Goal: Task Accomplishment & Management: Complete application form

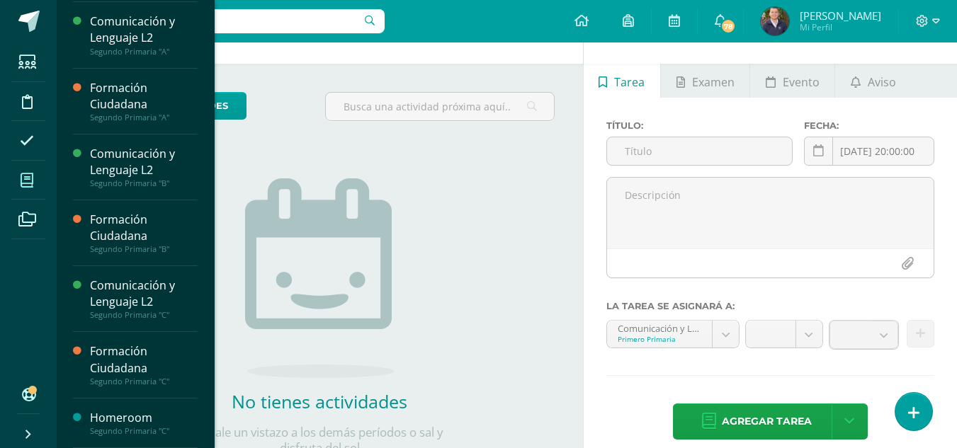
scroll to position [96, 0]
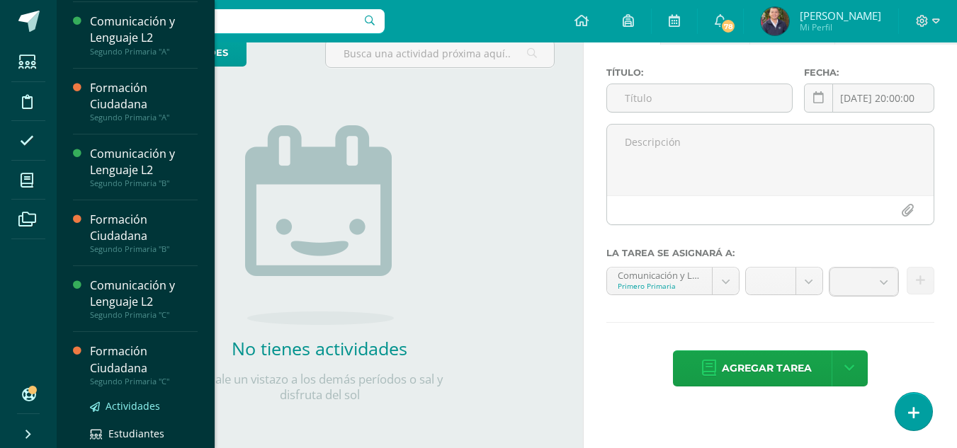
click at [129, 402] on span "Actividades" at bounding box center [133, 405] width 55 height 13
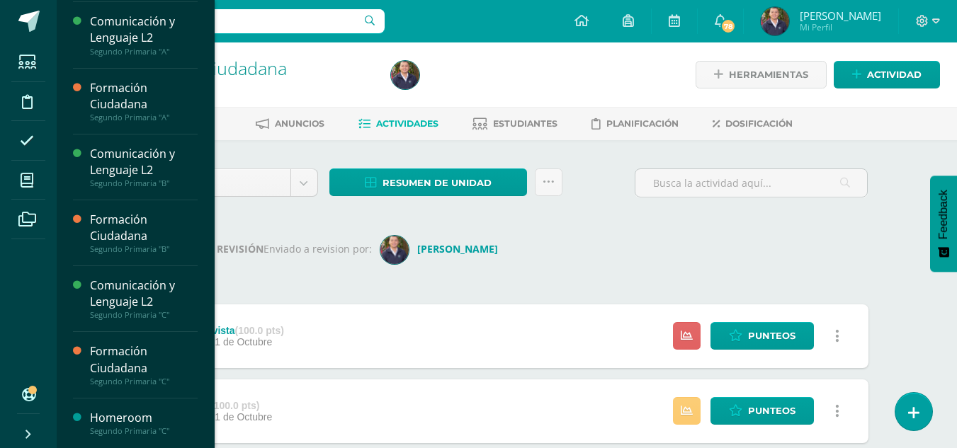
click at [115, 414] on div "Homeroom" at bounding box center [144, 418] width 108 height 16
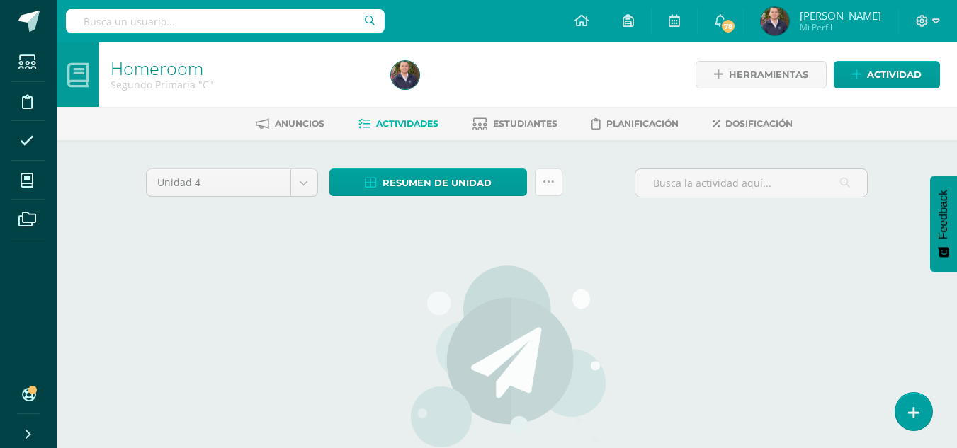
click at [549, 185] on icon at bounding box center [549, 182] width 12 height 12
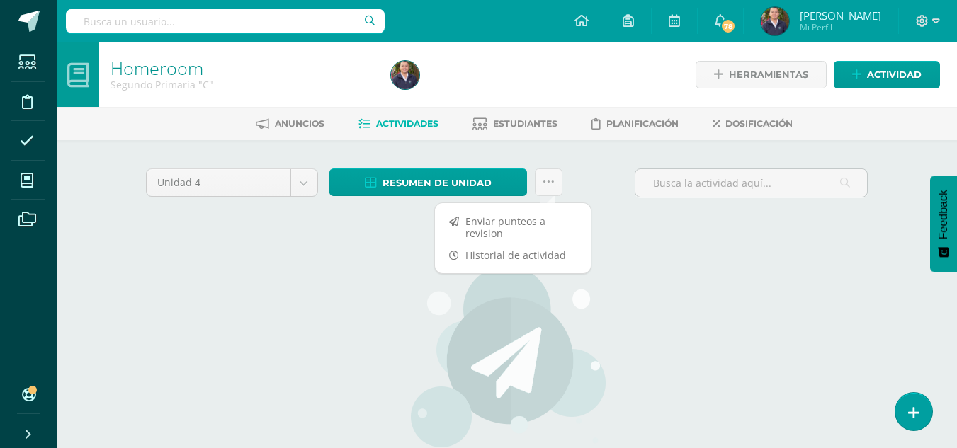
click at [628, 222] on div "Unidad 4 Unidad 1 Unidad 2 Unidad 3 Unidad 4 Resumen de unidad Descargar como H…" at bounding box center [507, 375] width 734 height 412
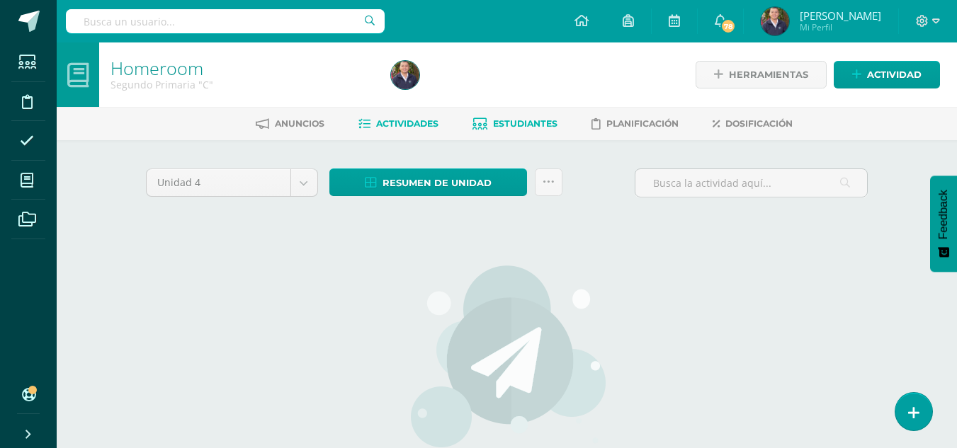
click at [533, 129] on span "Estudiantes" at bounding box center [525, 123] width 64 height 11
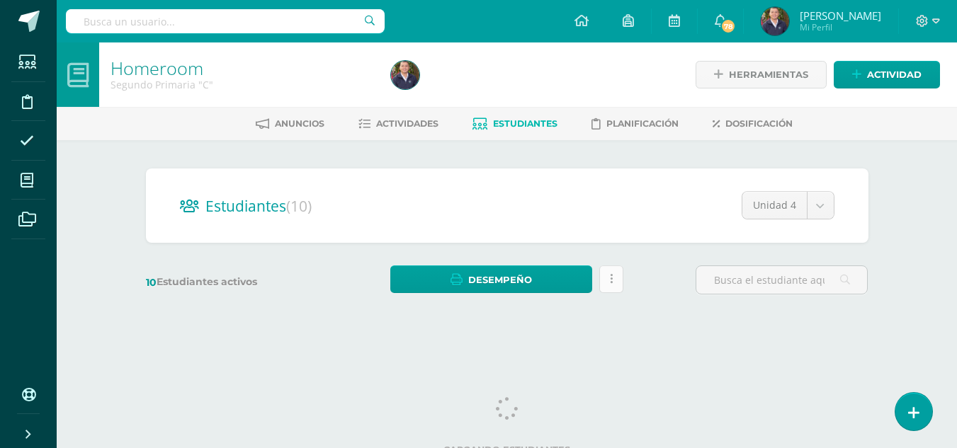
click at [608, 282] on link at bounding box center [611, 280] width 24 height 28
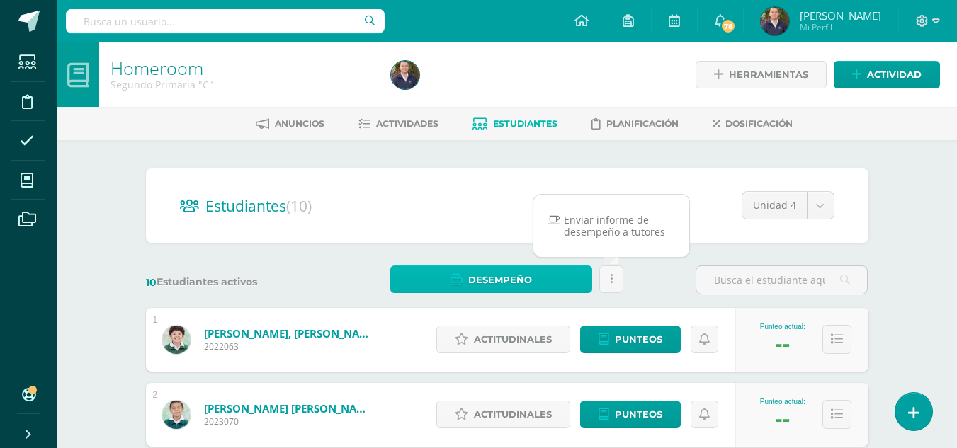
click at [538, 280] on link "Desempeño" at bounding box center [491, 280] width 202 height 28
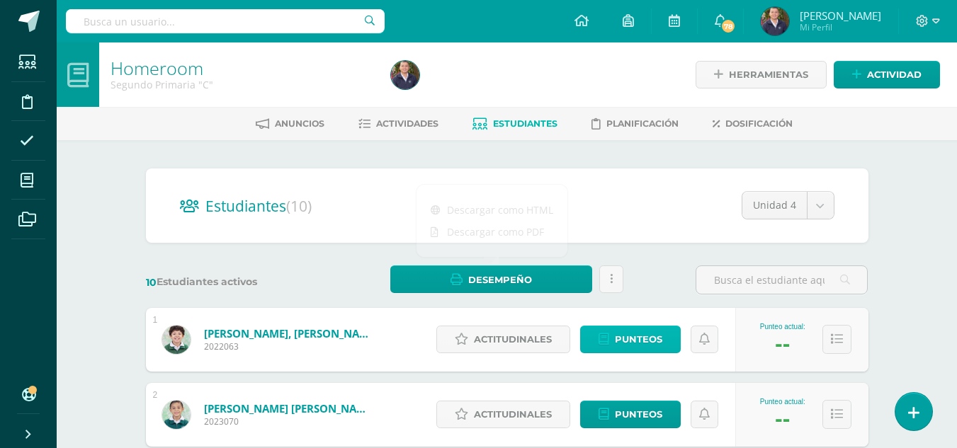
click at [645, 343] on span "Punteos" at bounding box center [638, 340] width 47 height 26
click at [511, 331] on span "Actitudinales" at bounding box center [513, 340] width 78 height 26
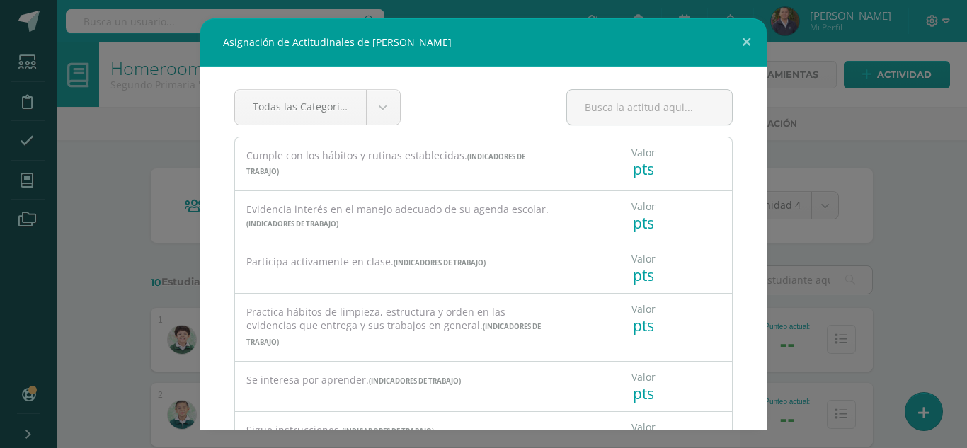
click at [626, 164] on div "Valor pts" at bounding box center [643, 158] width 35 height 42
click at [743, 44] on button at bounding box center [747, 42] width 40 height 48
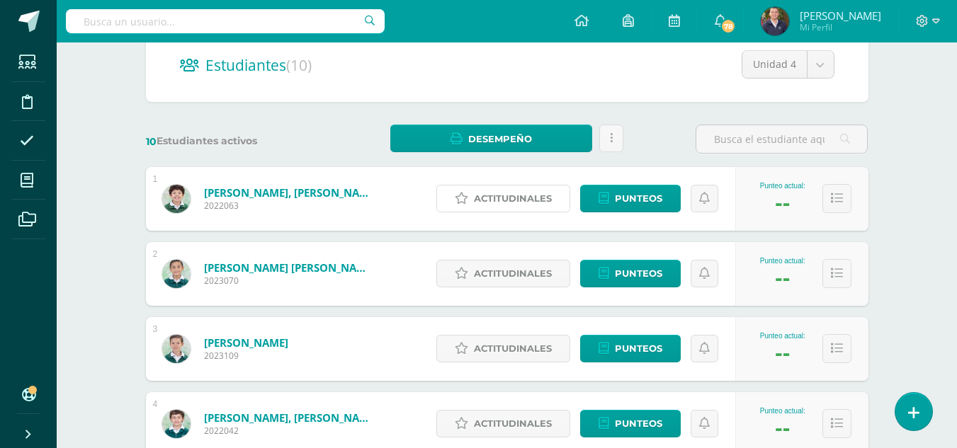
scroll to position [144, 0]
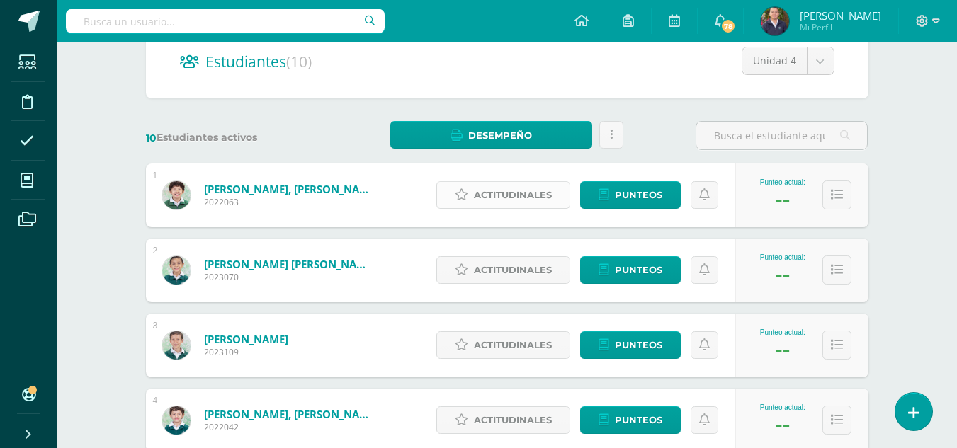
click at [504, 195] on span "Actitudinales" at bounding box center [513, 195] width 78 height 26
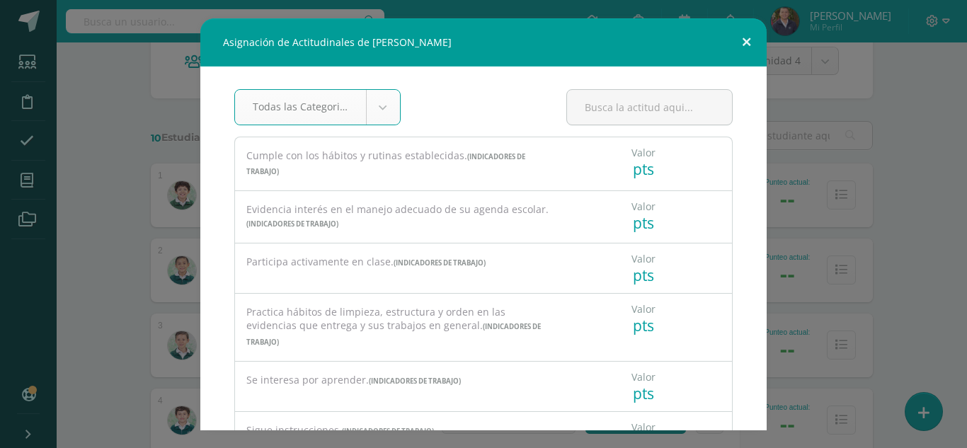
click at [747, 45] on button at bounding box center [747, 42] width 40 height 48
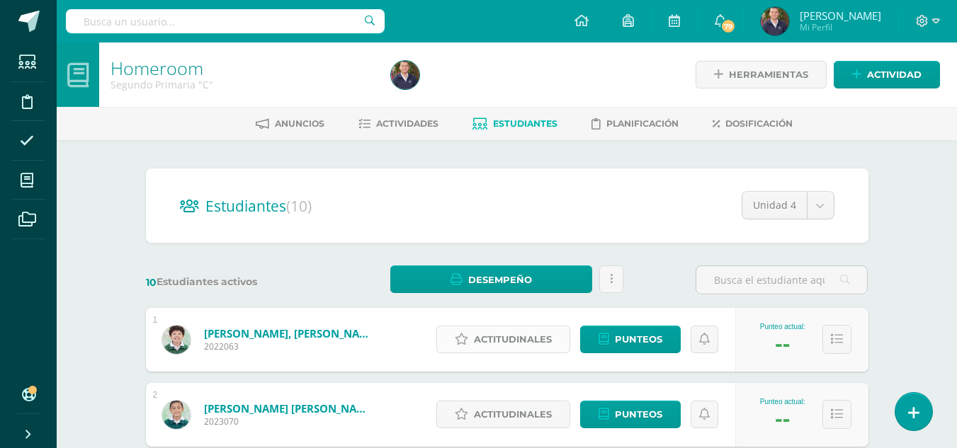
click at [515, 339] on span "Actitudinales" at bounding box center [513, 340] width 78 height 26
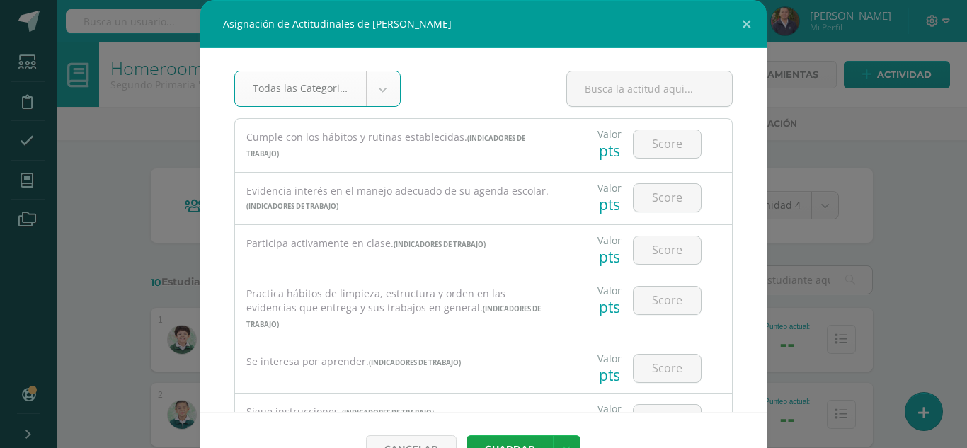
click at [598, 150] on div "pts" at bounding box center [610, 151] width 24 height 20
click at [638, 145] on input "number" at bounding box center [667, 144] width 67 height 28
type input "3"
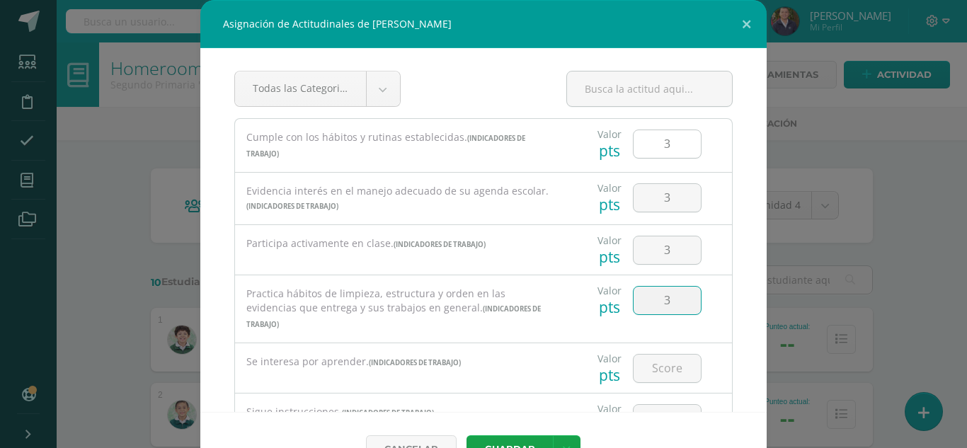
type input "3"
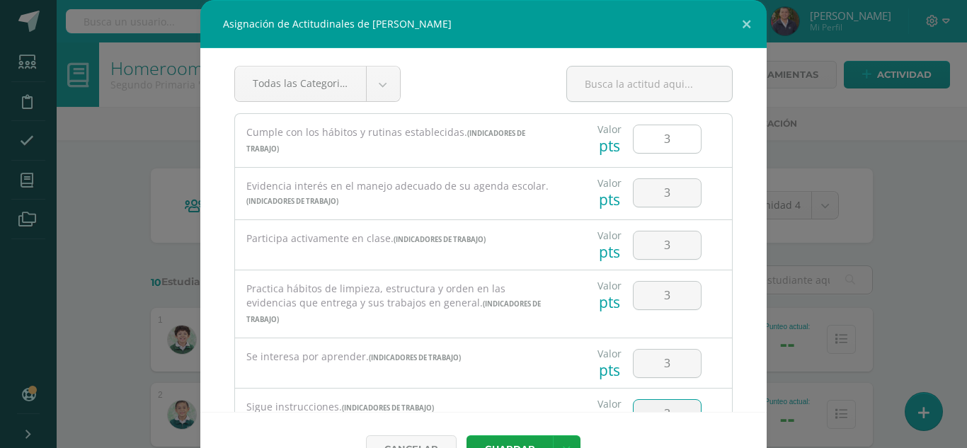
type input "3"
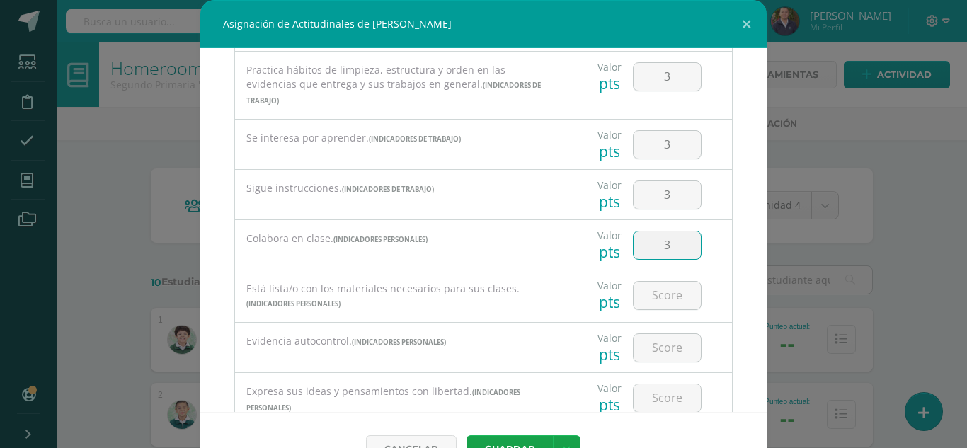
type input "3"
type input "1"
click at [657, 334] on input "1" at bounding box center [667, 348] width 67 height 28
type input "2"
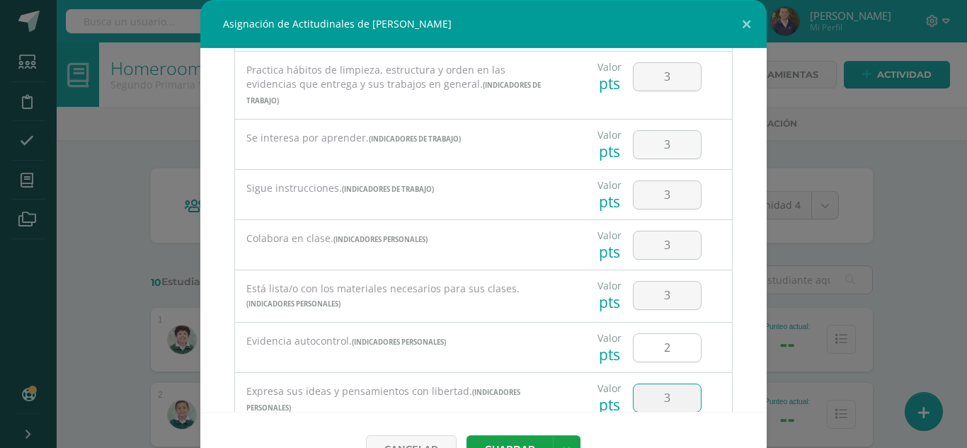
type input "3"
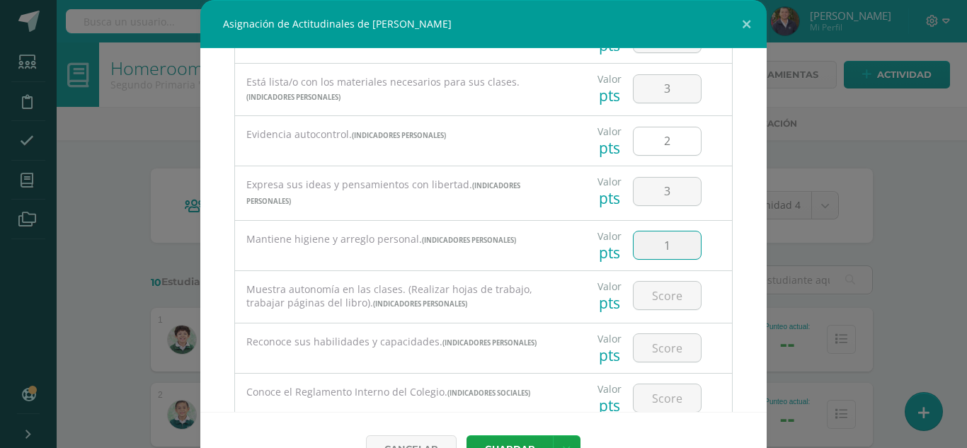
type input "1"
type input "3"
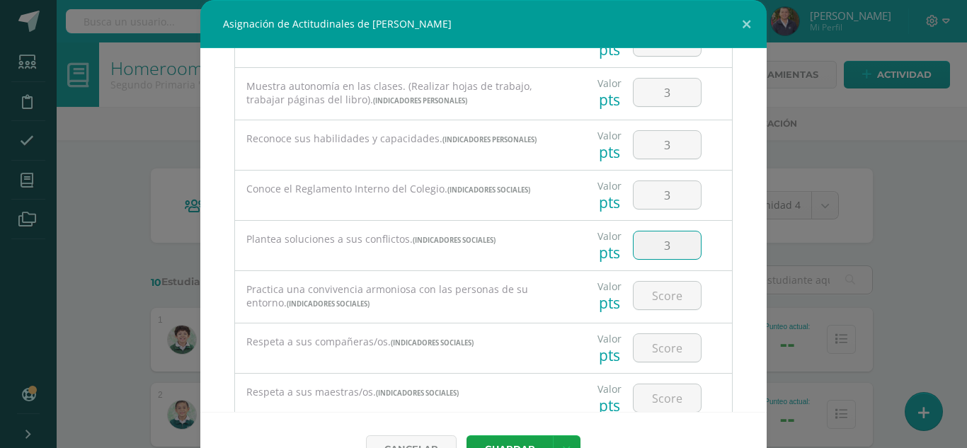
type input "3"
type input "2"
type input "3"
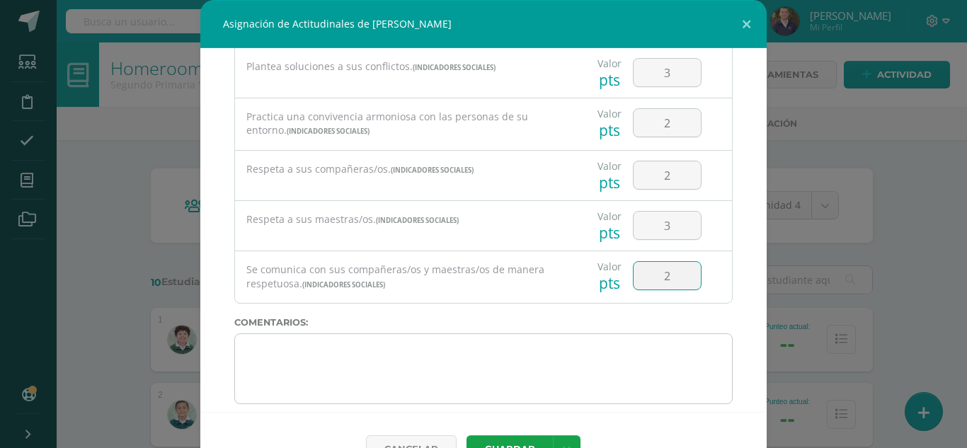
type input "2"
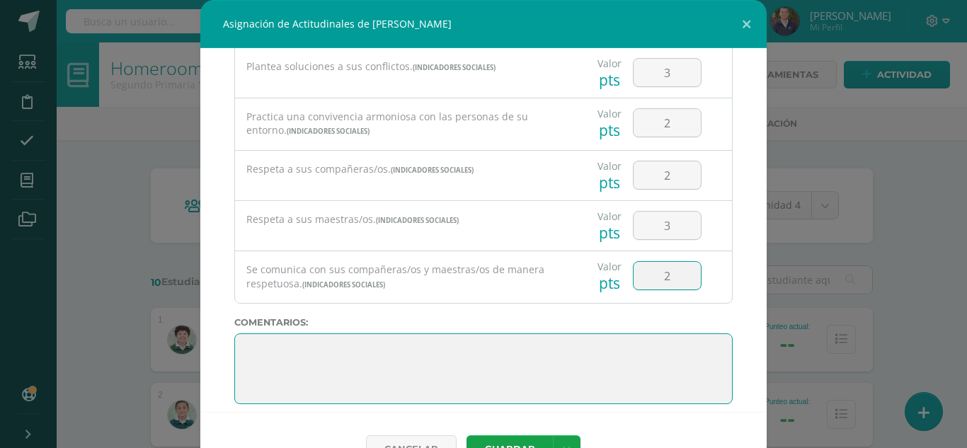
click at [259, 337] on textarea at bounding box center [483, 369] width 499 height 71
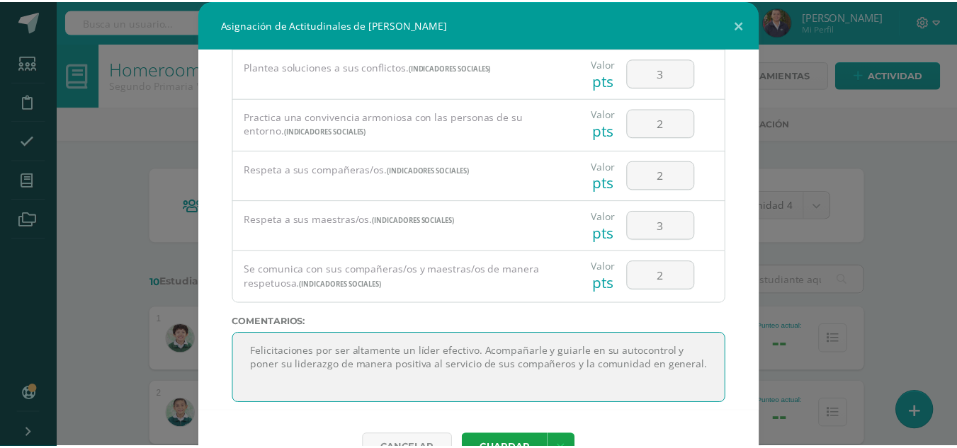
scroll to position [38, 0]
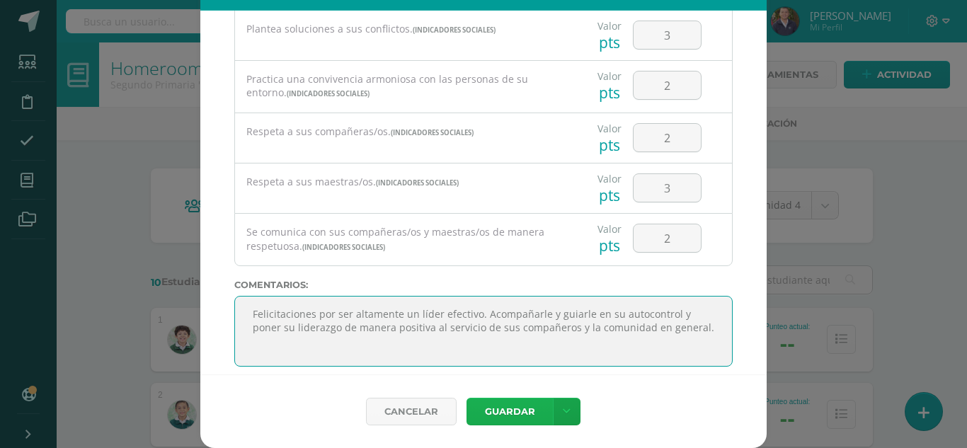
type textarea "Felicitaciones por ser altamente un líder efectivo. Acompañarle y guiarle en su…"
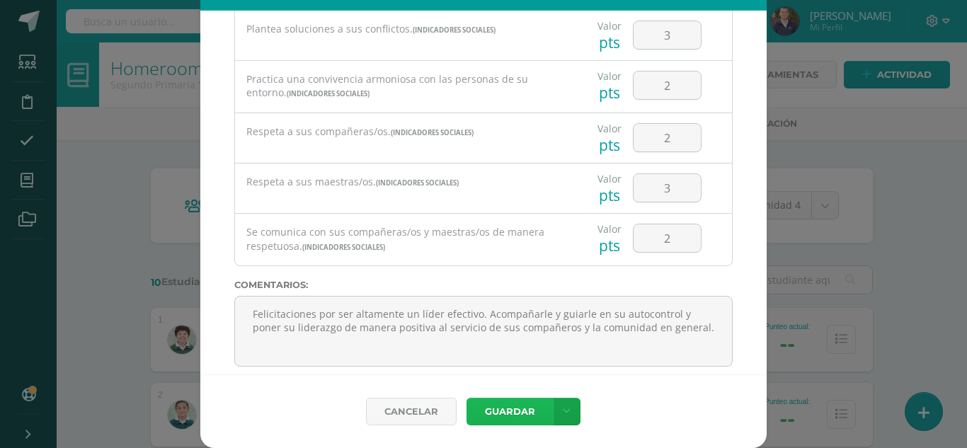
click at [499, 413] on button "Guardar" at bounding box center [510, 412] width 86 height 28
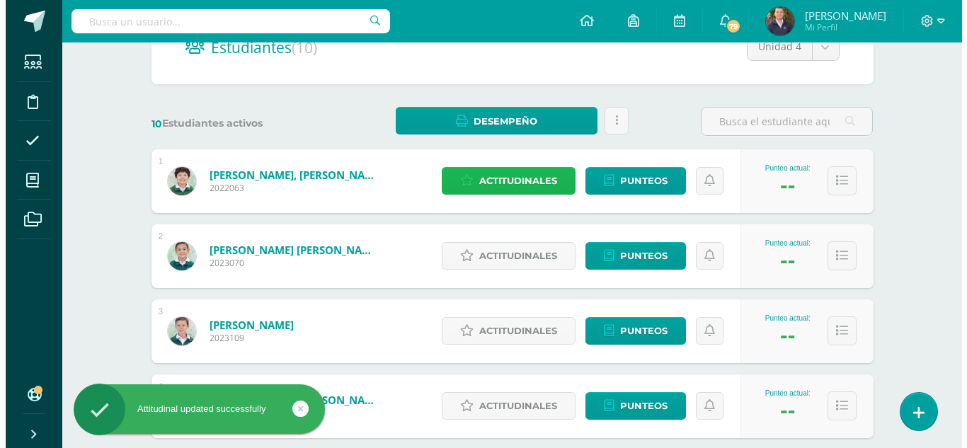
scroll to position [176, 0]
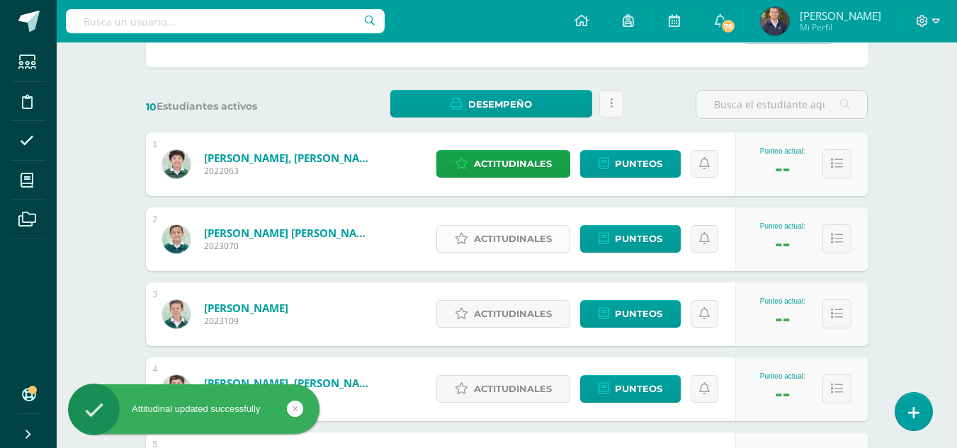
click at [533, 235] on span "Actitudinales" at bounding box center [513, 239] width 78 height 26
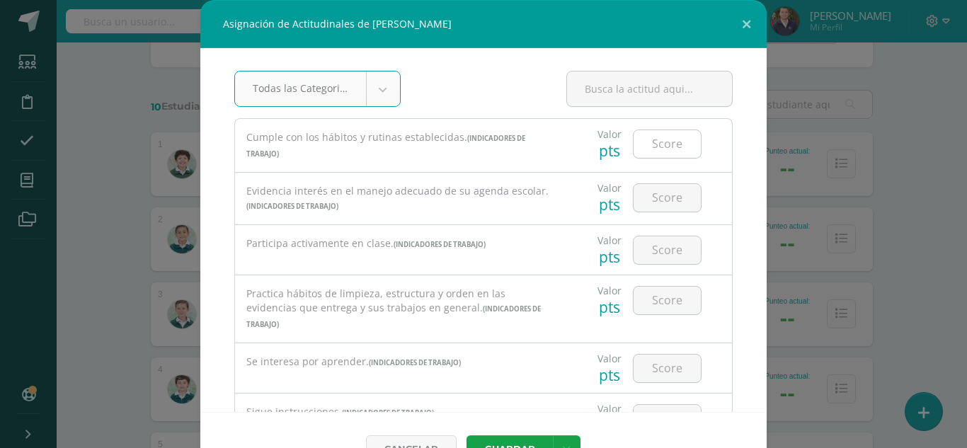
click at [656, 143] on input "number" at bounding box center [667, 144] width 67 height 28
type input "2"
type input "1"
type input "2"
type input "3"
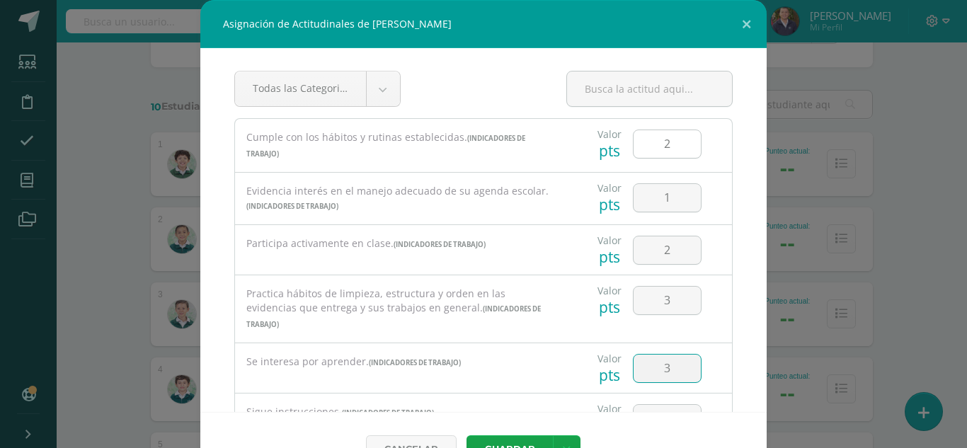
type input "3"
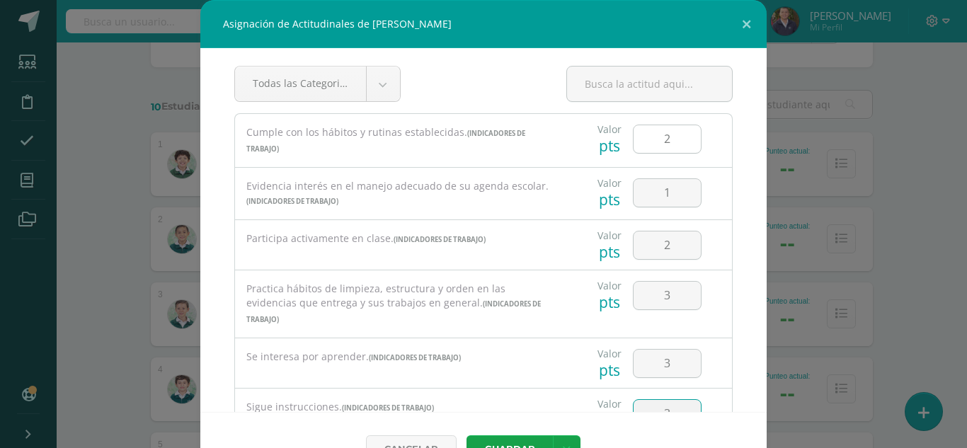
type input "3"
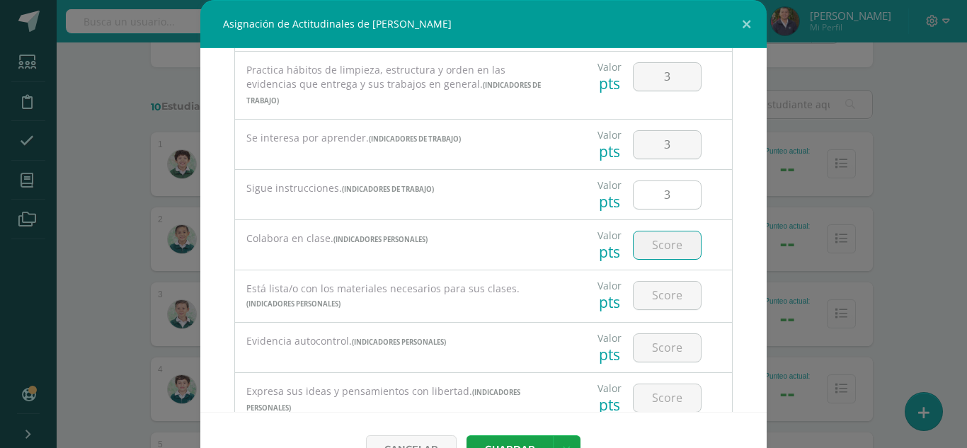
click at [662, 181] on input "3" at bounding box center [667, 195] width 67 height 28
type input "2"
type input "1"
type input "3"
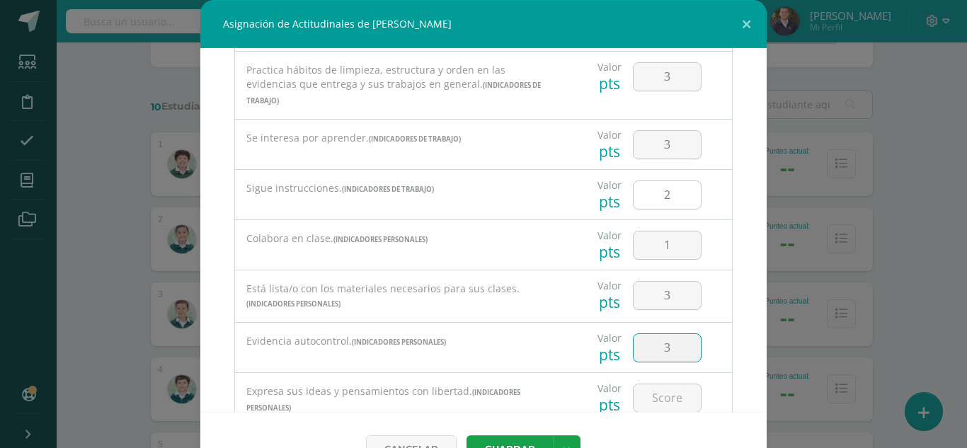
type input "3"
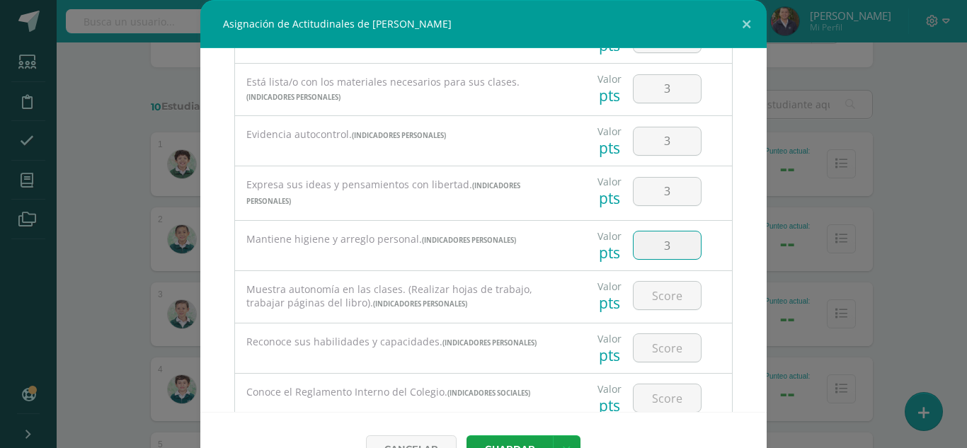
type input "3"
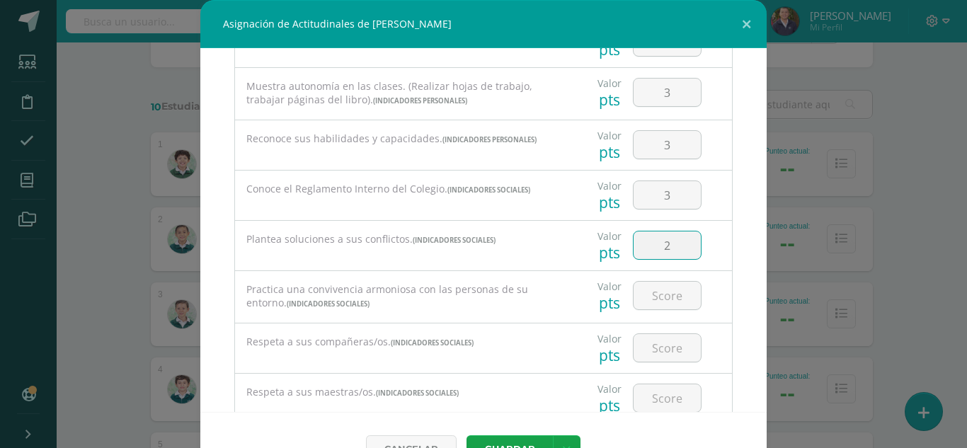
type input "2"
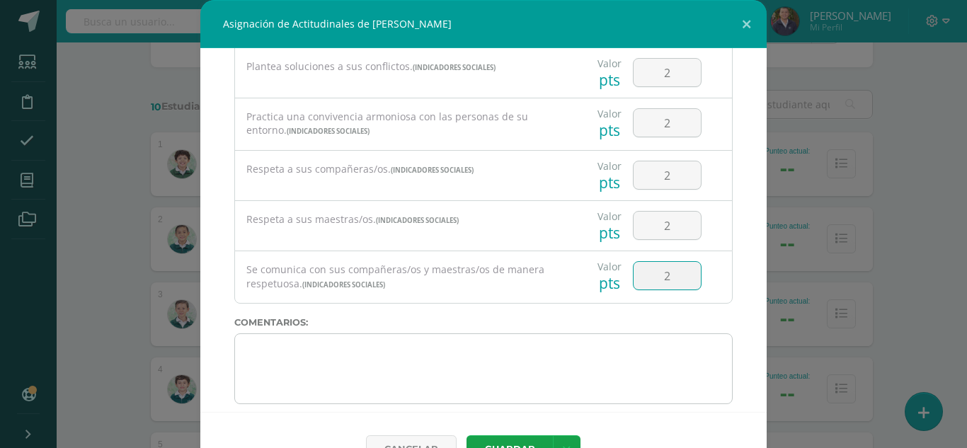
type input "2"
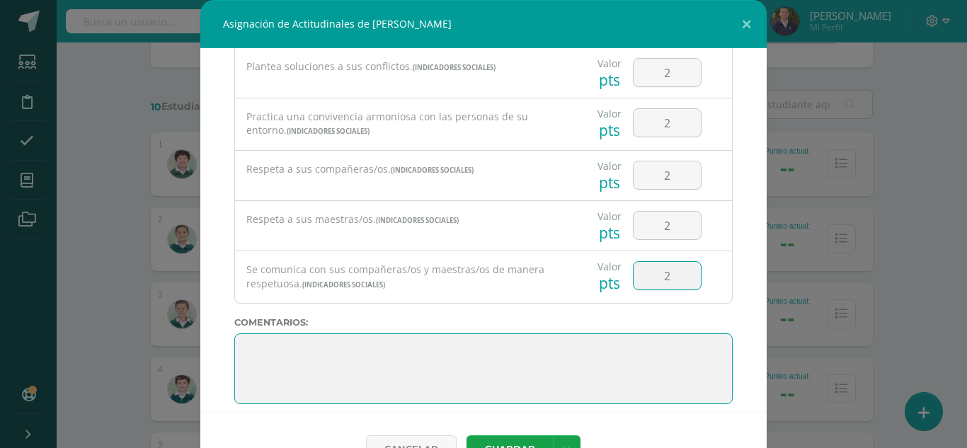
click at [302, 334] on textarea at bounding box center [483, 369] width 499 height 71
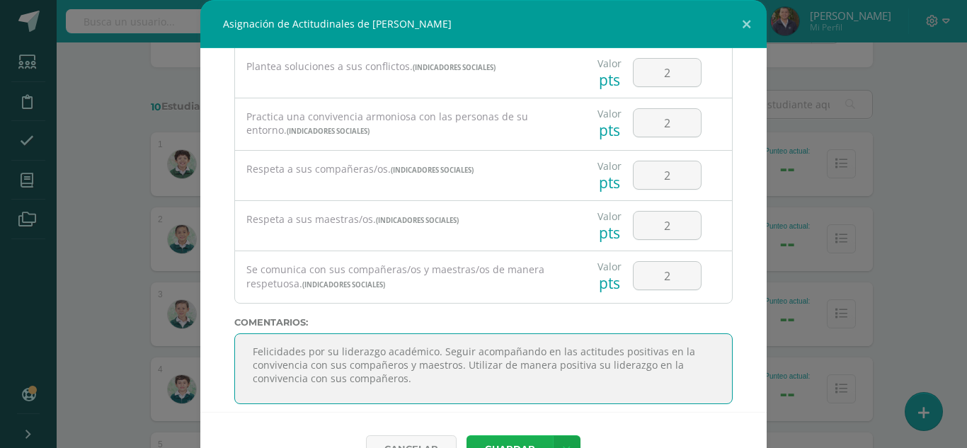
type textarea "Felicidades por su liderazgo académico. Seguir acompañando en las actitudes pos…"
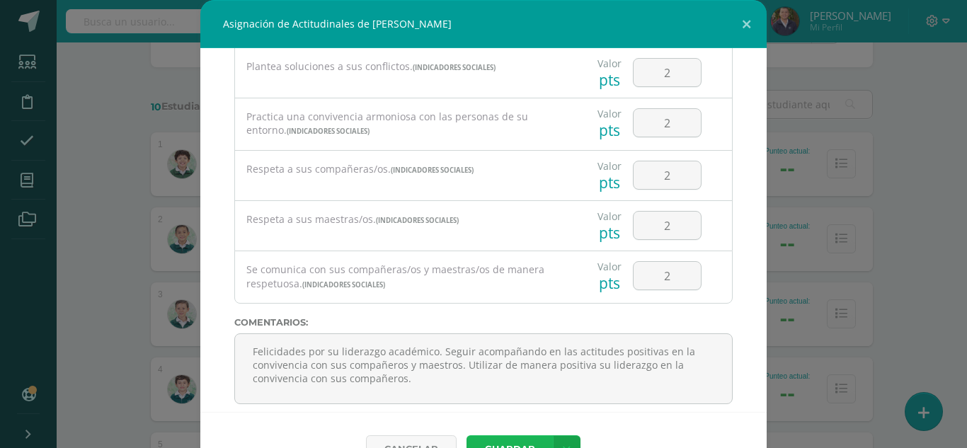
click at [524, 438] on button "Guardar" at bounding box center [510, 450] width 86 height 28
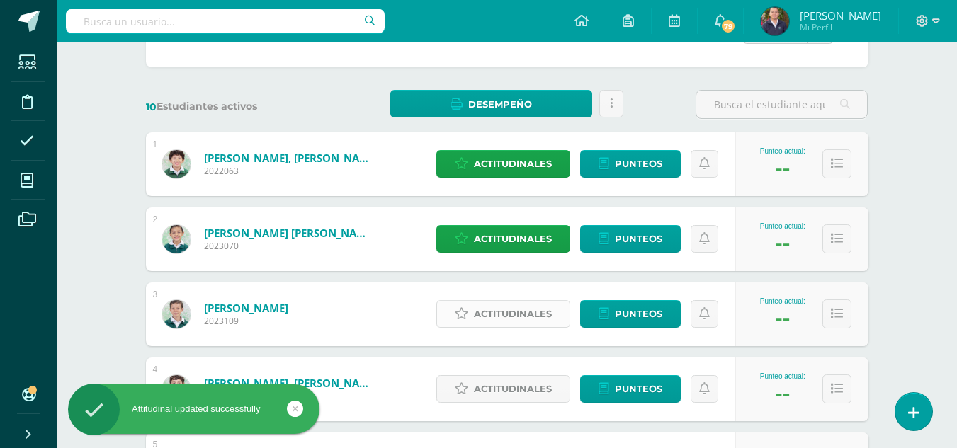
click at [515, 315] on span "Actitudinales" at bounding box center [513, 314] width 78 height 26
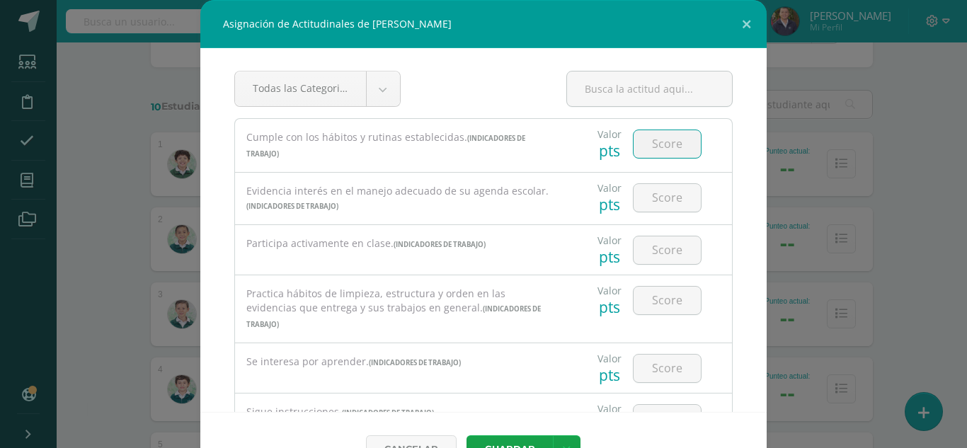
click at [650, 142] on input "number" at bounding box center [667, 144] width 67 height 28
type input "2"
type input "1"
type input "2"
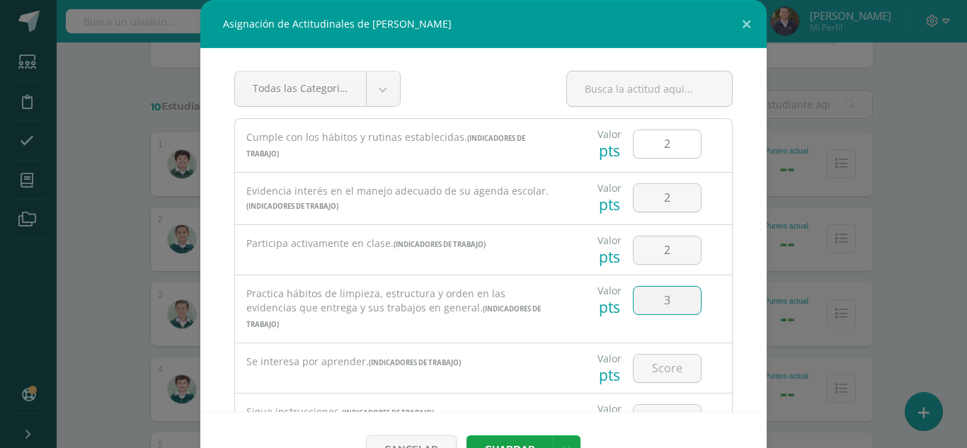
type input "3"
type input "2"
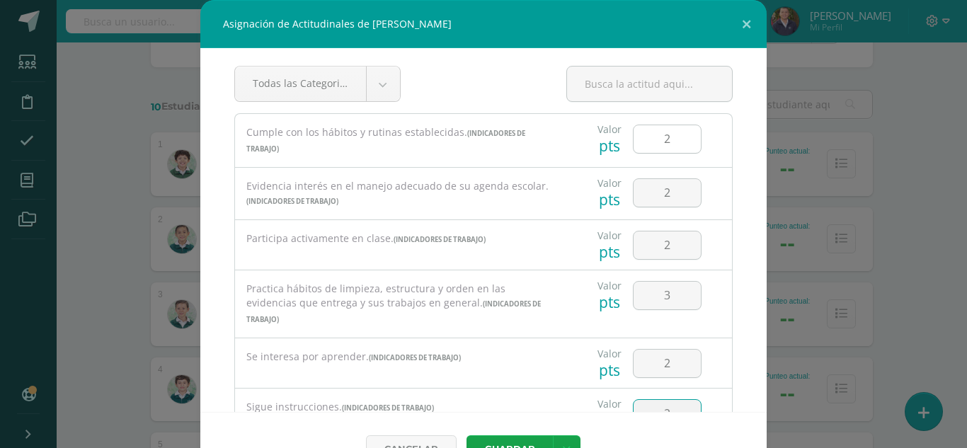
type input "2"
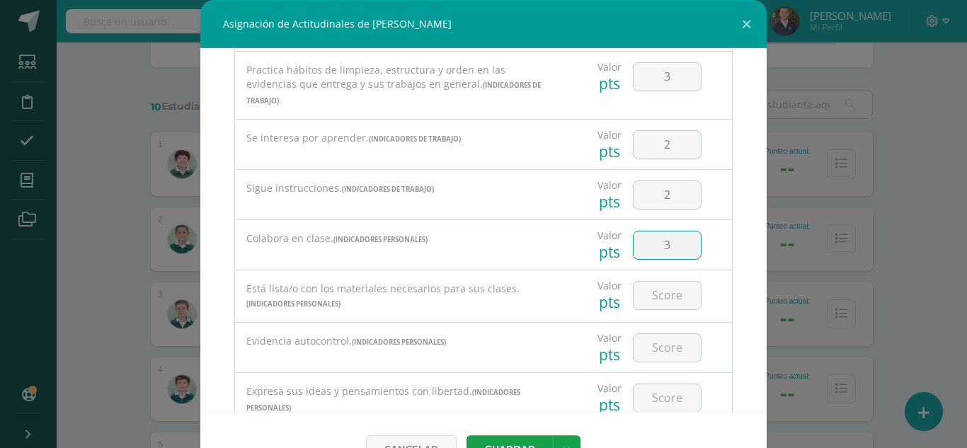
type input "3"
type input "2"
type input "1"
type input "2"
type input "3"
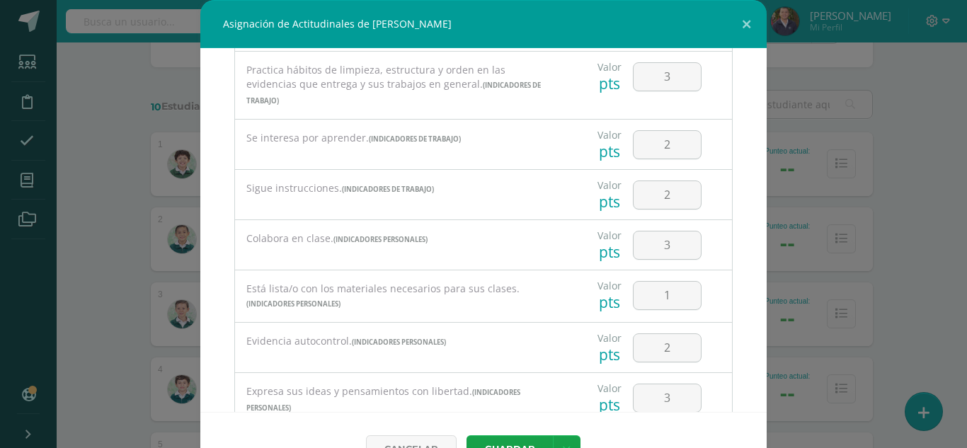
scroll to position [431, 0]
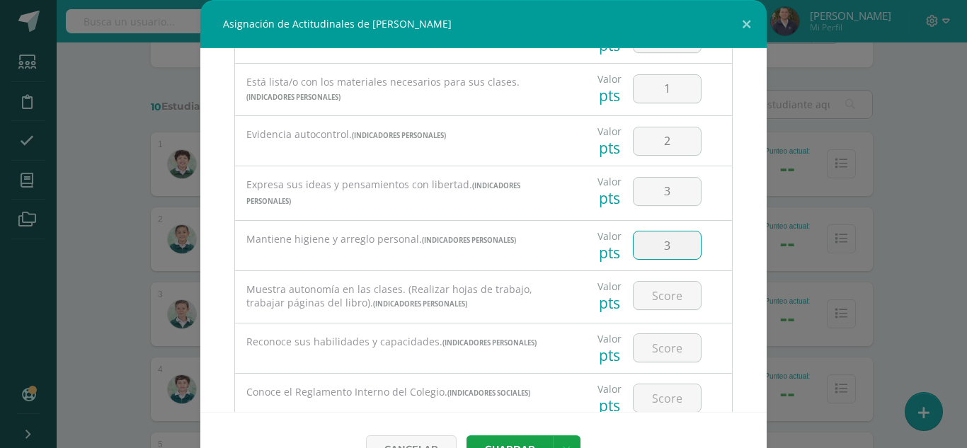
type input "3"
type input "2"
type input "3"
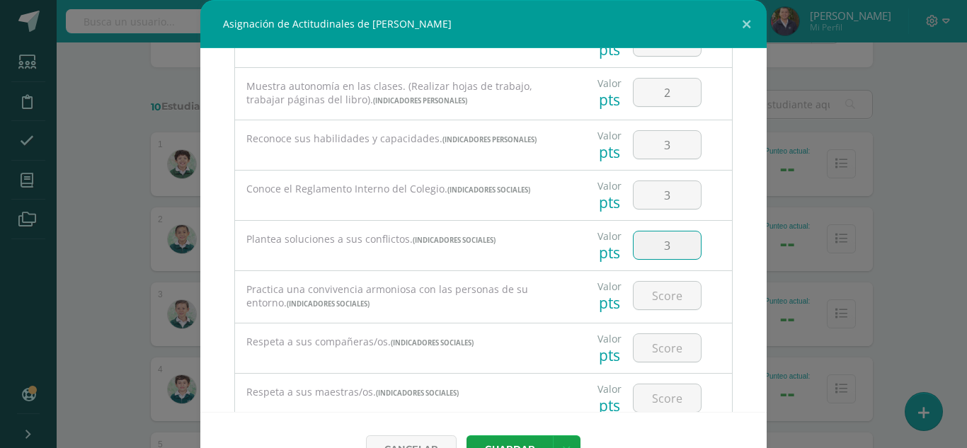
type input "3"
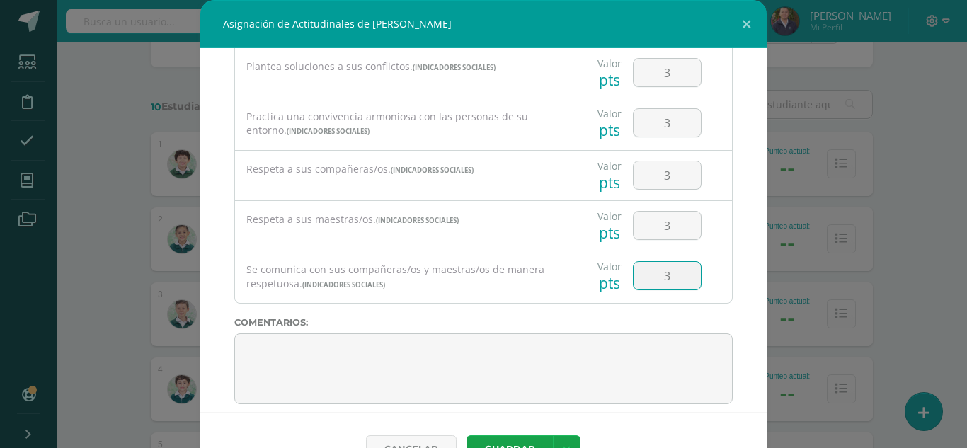
type input "3"
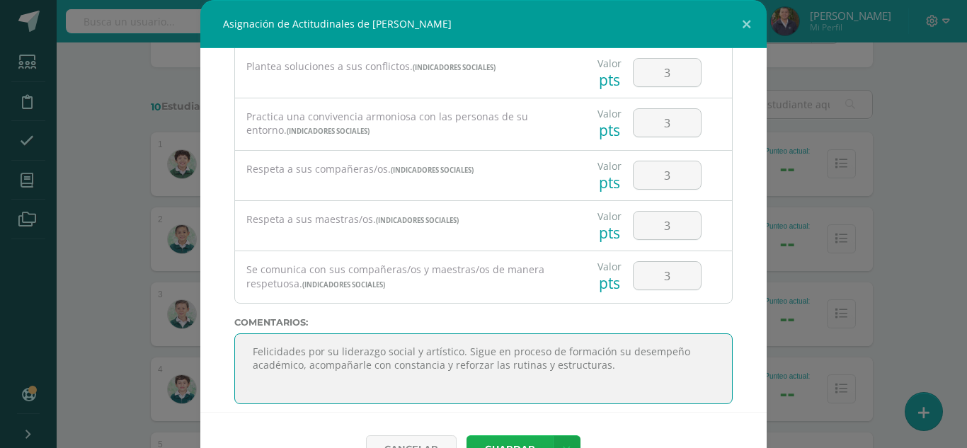
type textarea "Felicidades por su liderazgo social y artístico. Sigue en proceso de formación …"
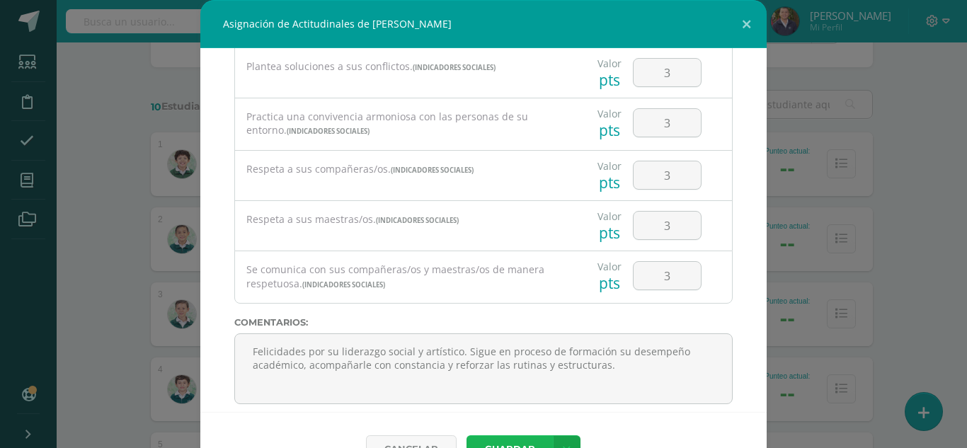
click at [510, 441] on button "Guardar" at bounding box center [510, 450] width 86 height 28
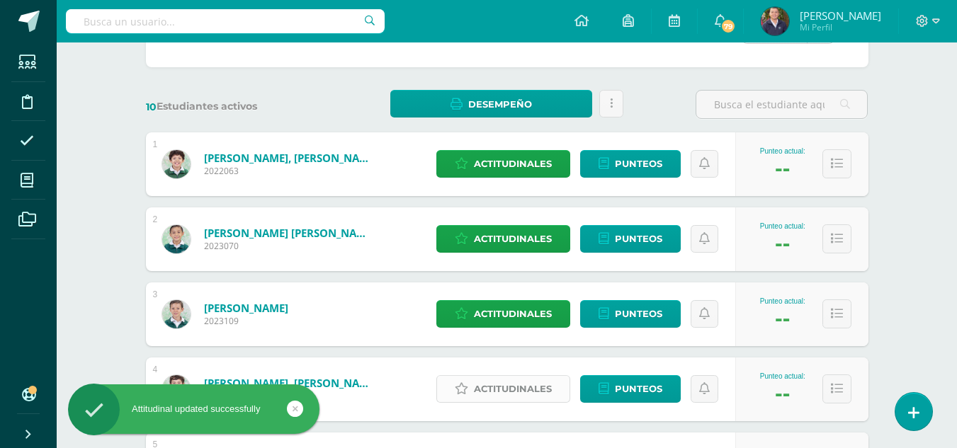
click at [524, 385] on span "Actitudinales" at bounding box center [513, 389] width 78 height 26
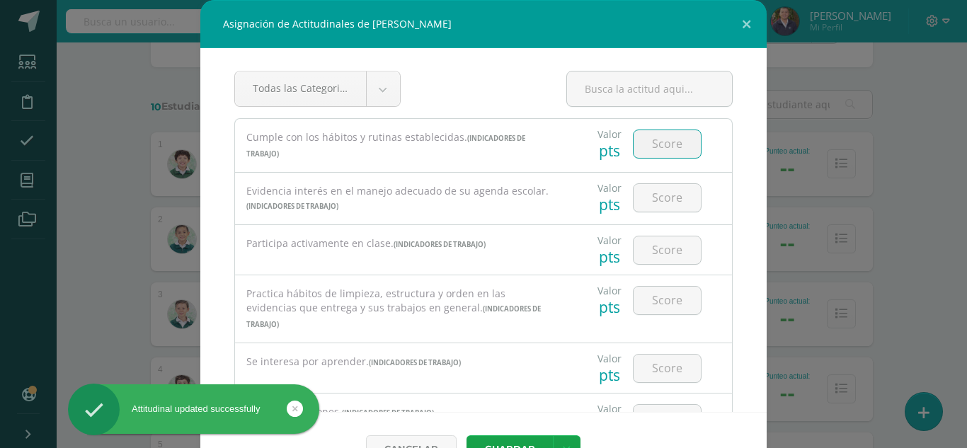
click at [640, 149] on input "number" at bounding box center [667, 144] width 67 height 28
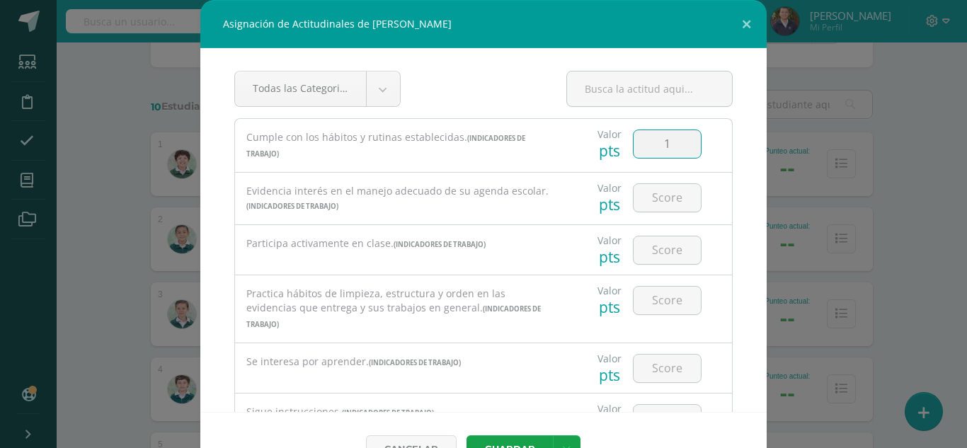
type input "1"
type input "2"
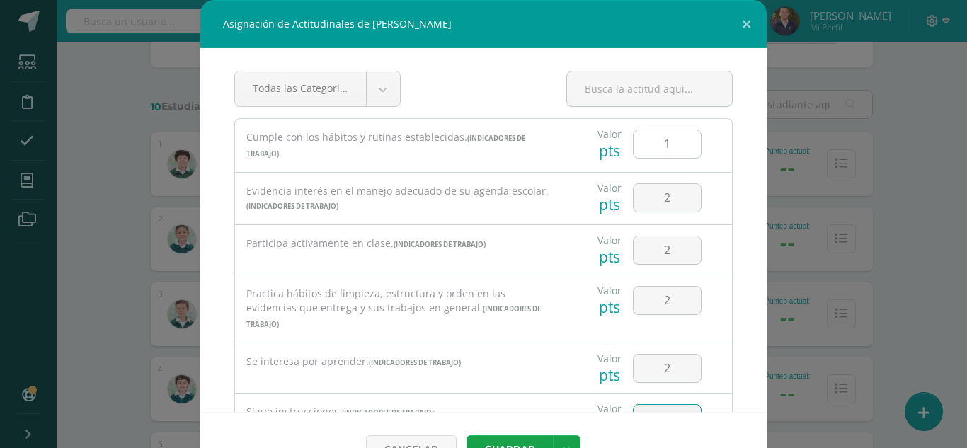
scroll to position [5, 0]
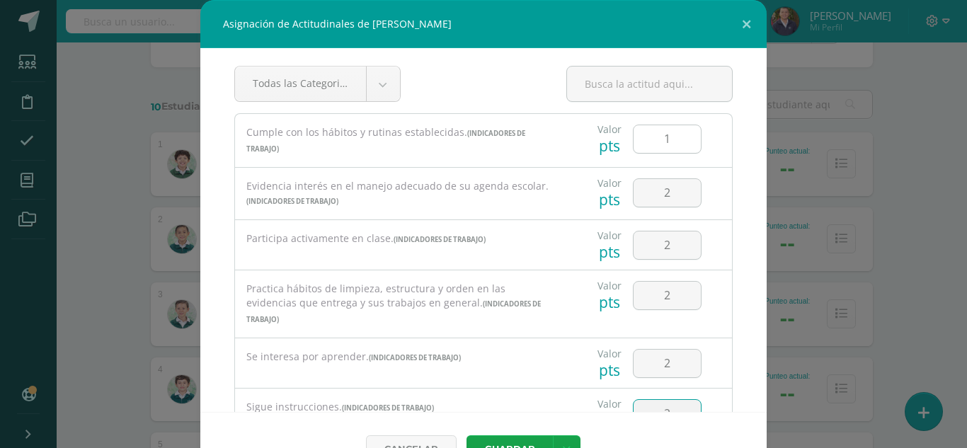
type input "2"
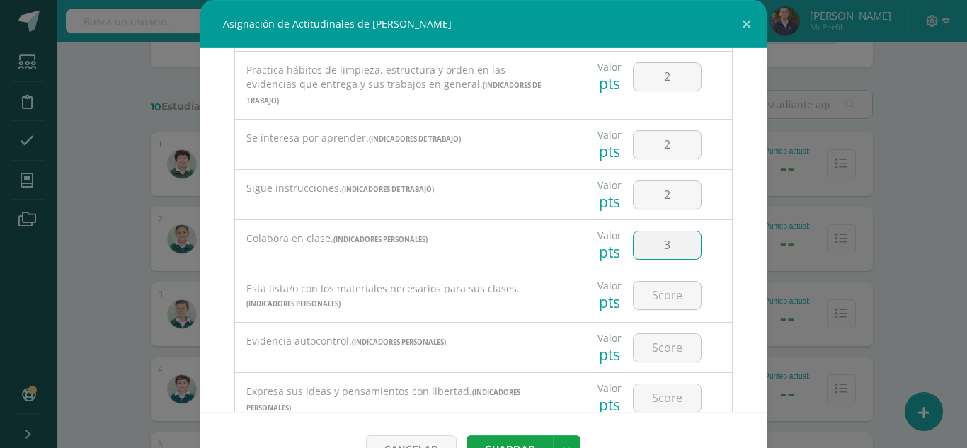
type input "3"
type input "2"
type input "3"
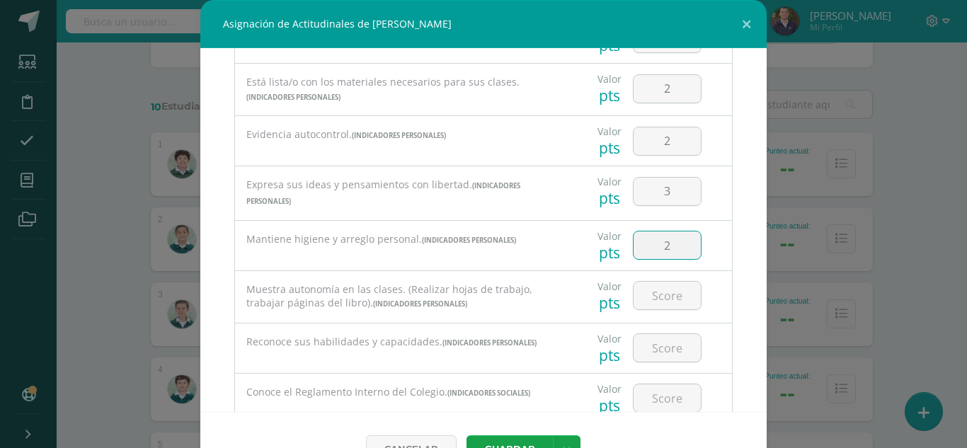
type input "2"
click at [662, 232] on input "2" at bounding box center [667, 246] width 67 height 28
type input "3"
type input "2"
type input "3"
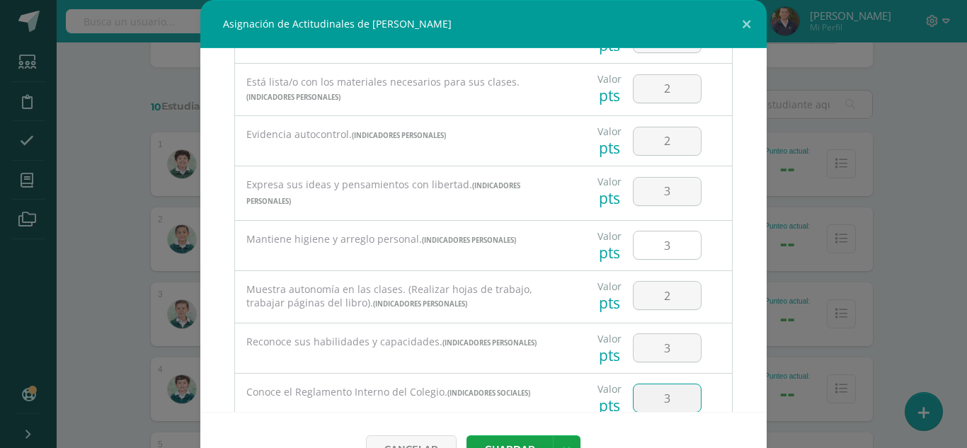
type input "3"
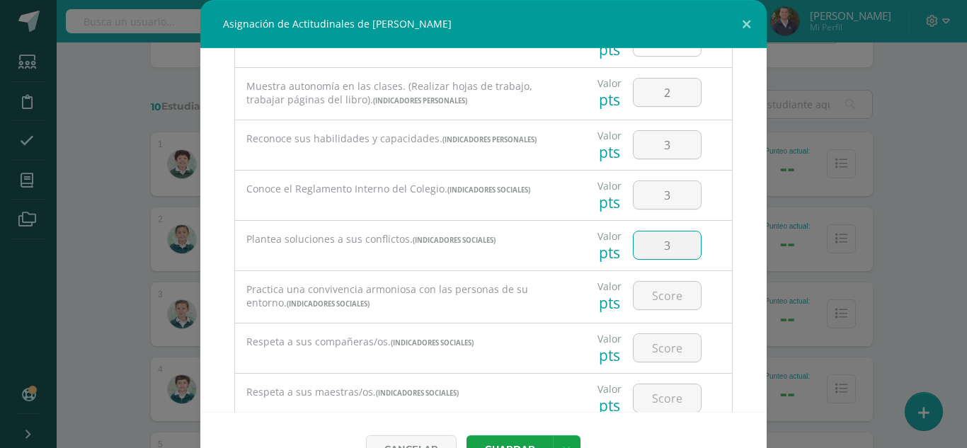
type input "3"
type input "2"
type input "3"
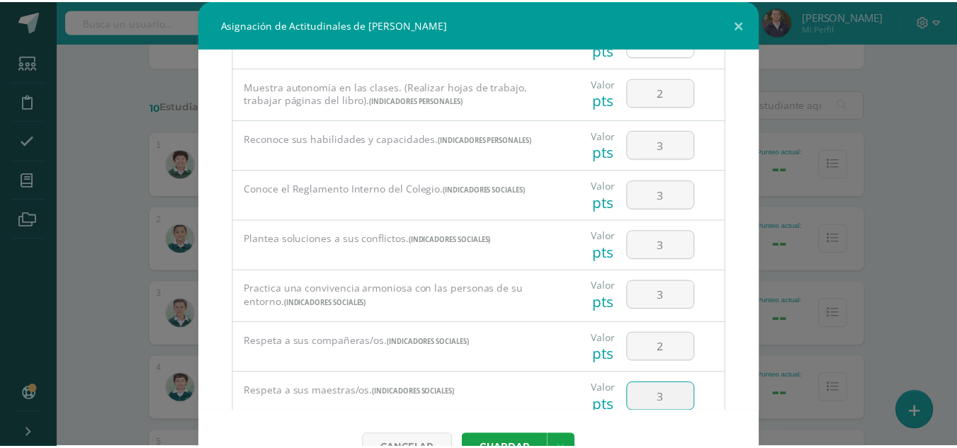
scroll to position [807, 0]
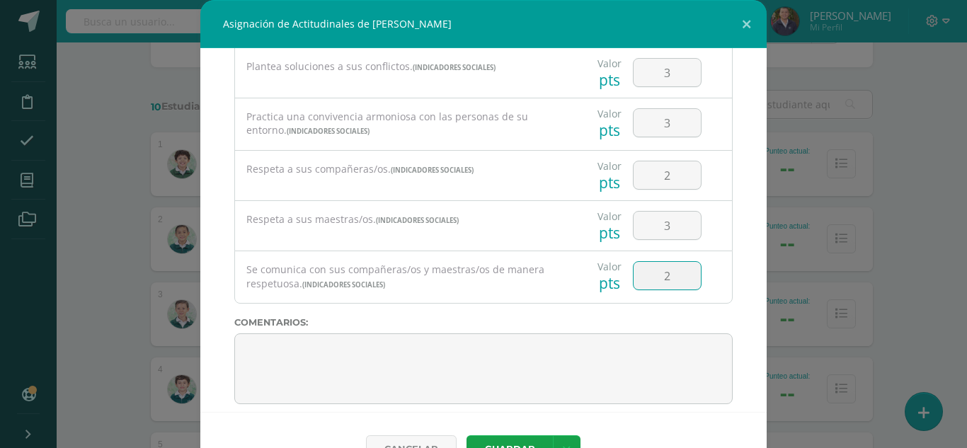
type input "2"
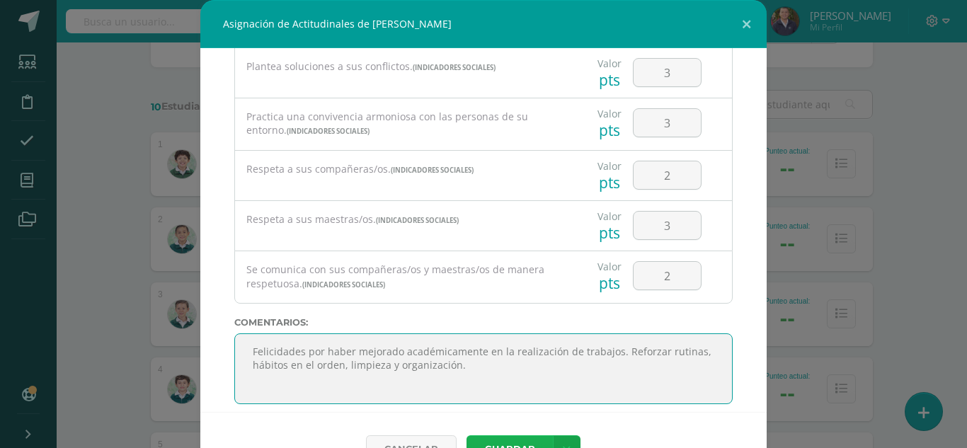
type textarea "Felicidades por haber mejorado académicamente en la realización de trabajos. Re…"
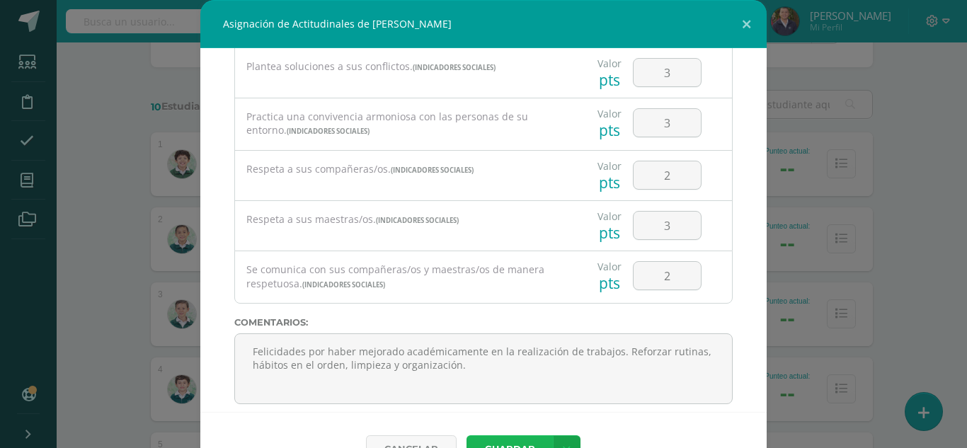
click at [511, 437] on button "Guardar" at bounding box center [510, 450] width 86 height 28
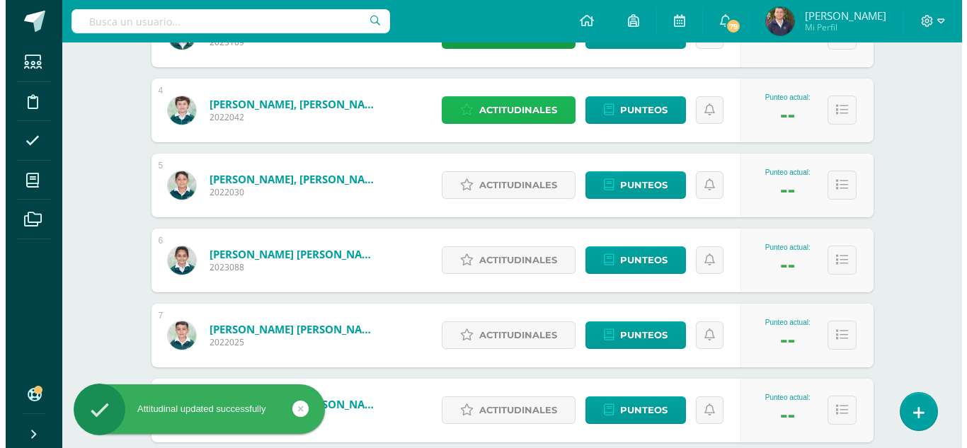
scroll to position [456, 0]
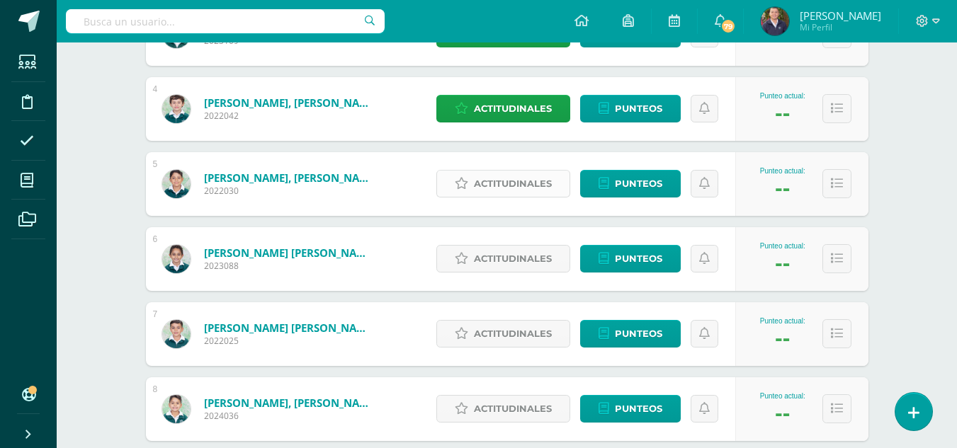
click at [506, 186] on span "Actitudinales" at bounding box center [513, 184] width 78 height 26
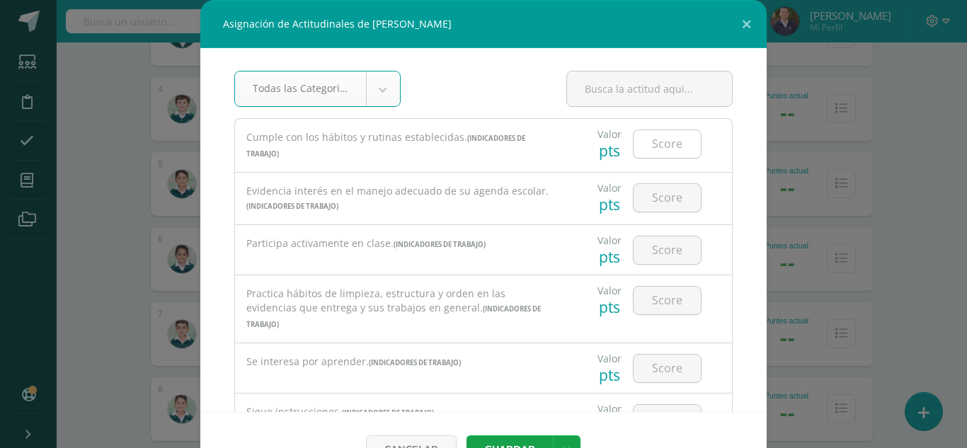
click at [647, 140] on input "number" at bounding box center [667, 144] width 67 height 28
type input "2"
type input "1"
type input "2"
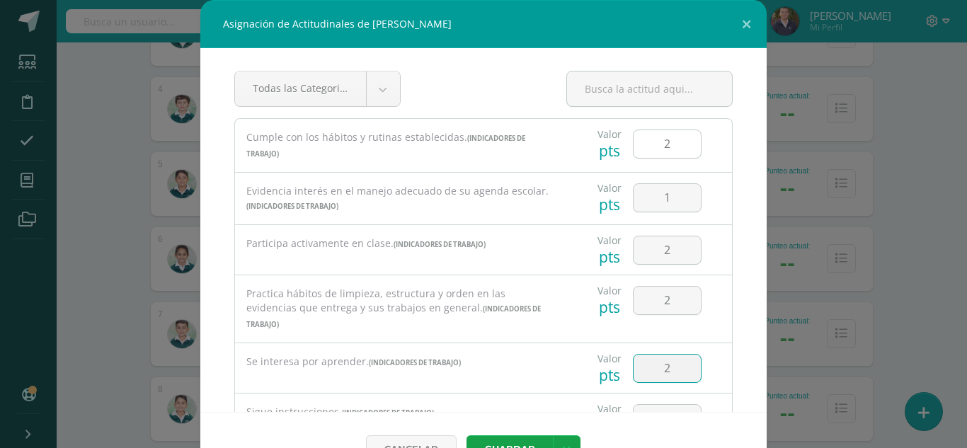
type input "2"
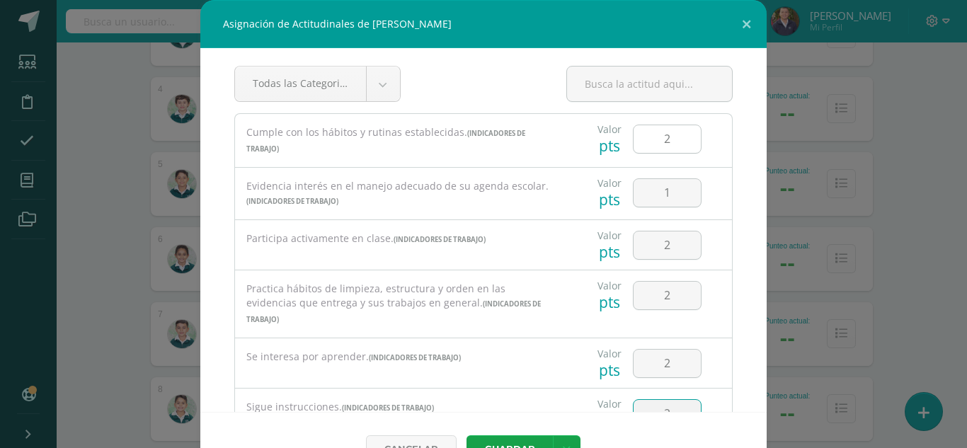
type input "2"
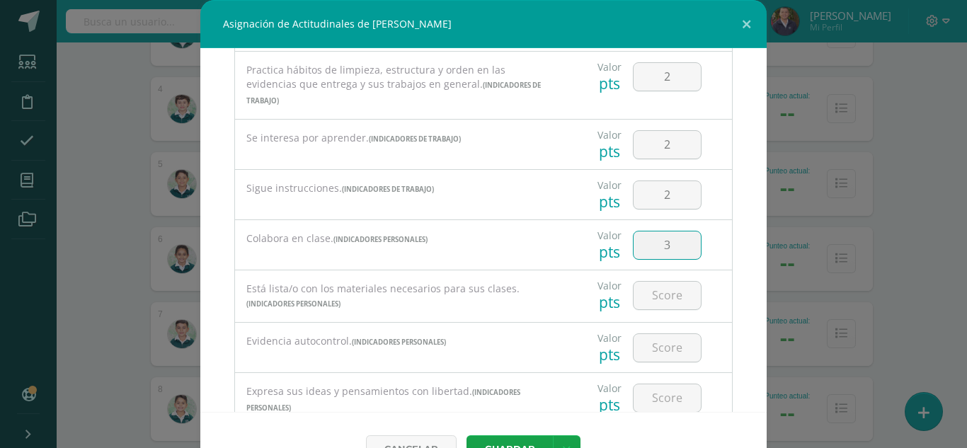
type input "3"
type input "2"
type input "3"
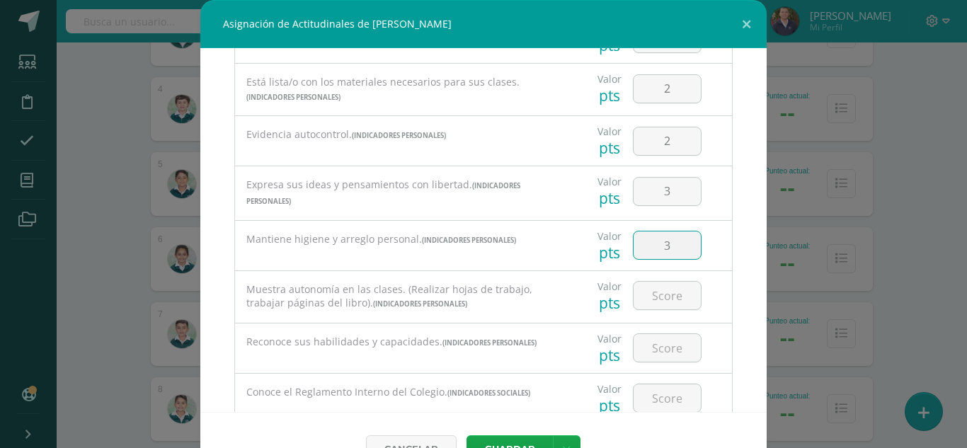
type input "3"
type input "2"
type input "3"
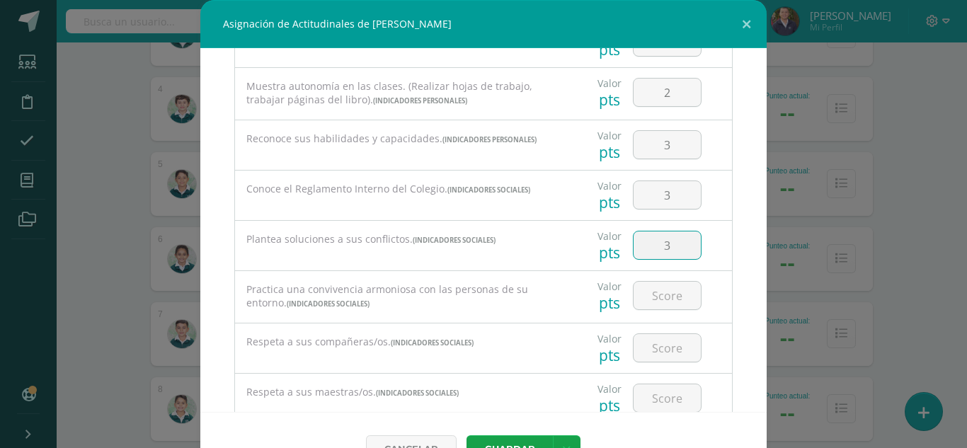
type input "3"
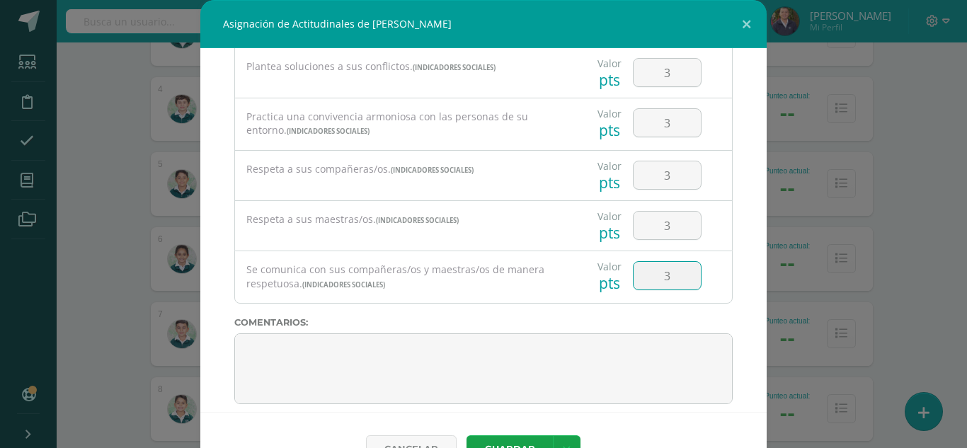
type input "3"
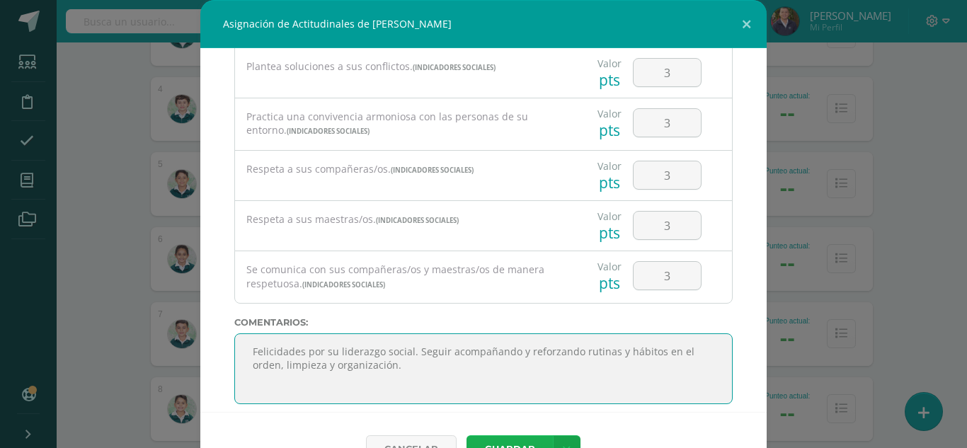
type textarea "Felicidades por su liderazgo social. Seguir acompañando y reforzando rutinas y …"
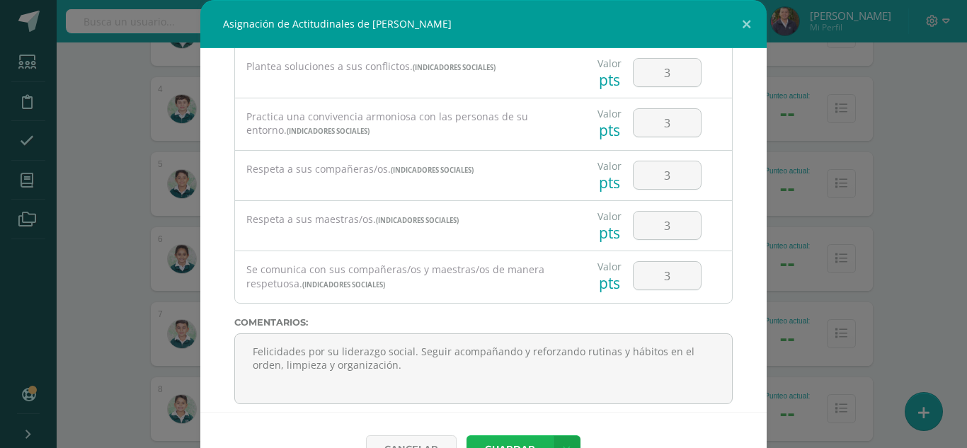
click at [506, 440] on button "Guardar" at bounding box center [510, 450] width 86 height 28
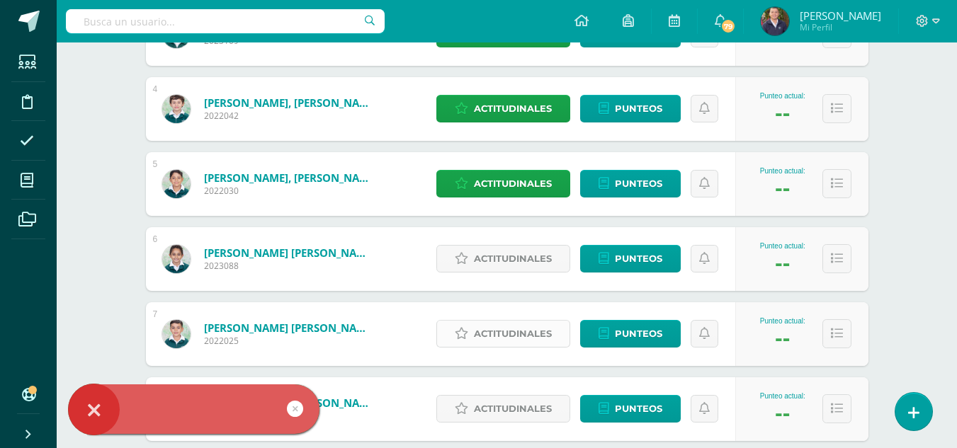
click at [522, 337] on span "Actitudinales" at bounding box center [513, 334] width 78 height 26
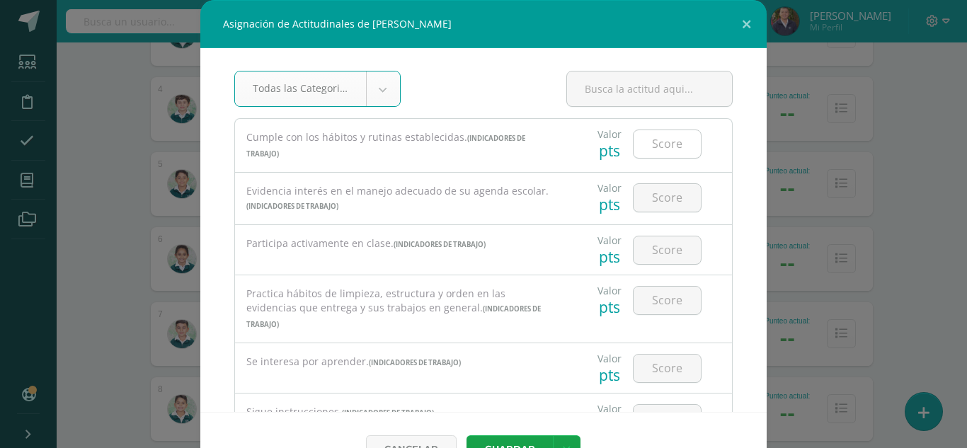
click at [635, 144] on input "number" at bounding box center [667, 144] width 67 height 28
type input "3"
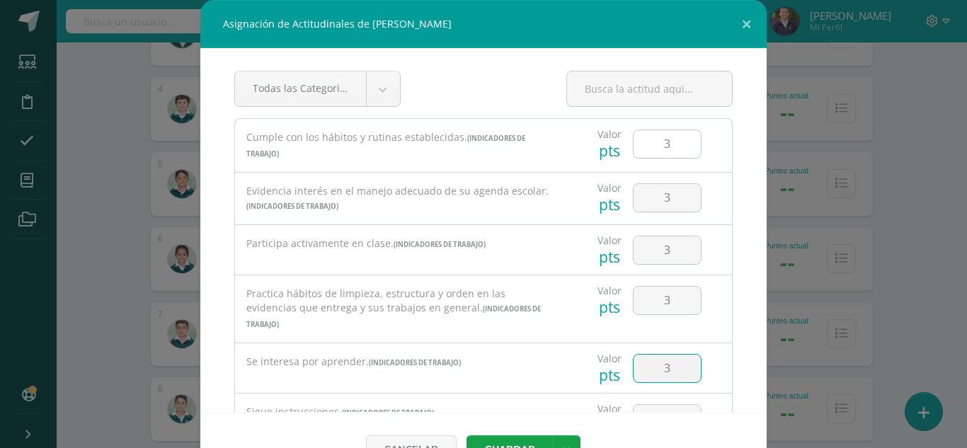
type input "3"
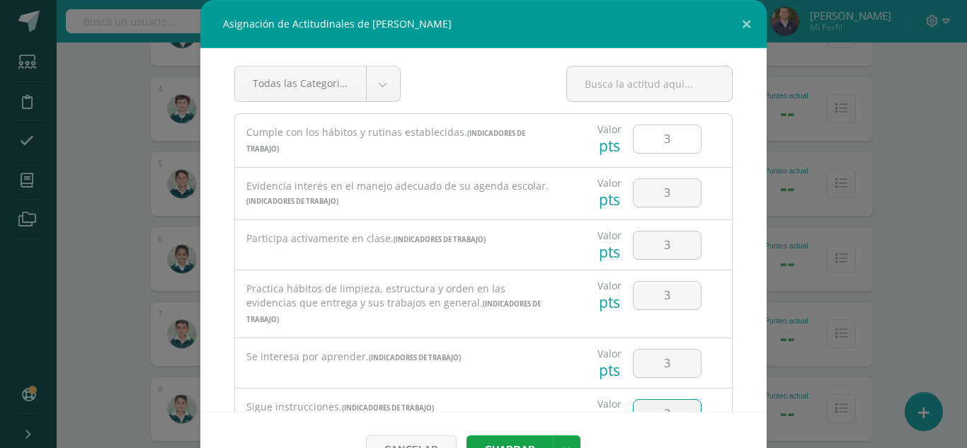
type input "3"
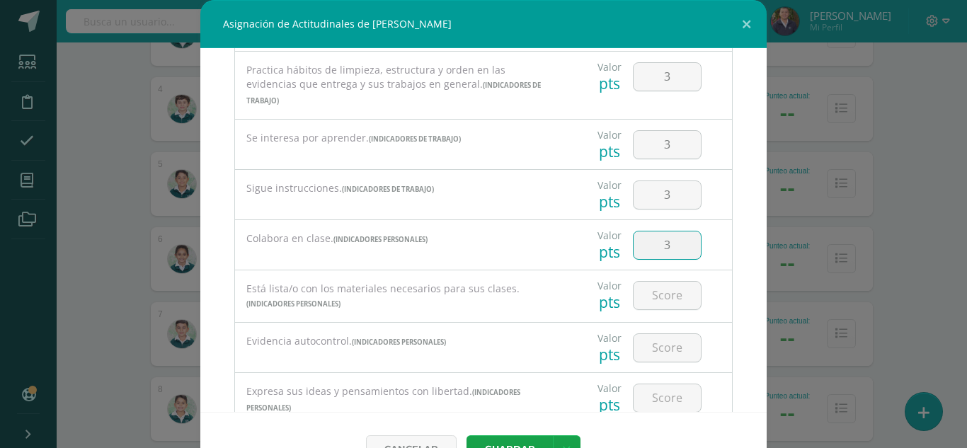
type input "3"
type input "2"
type input "3"
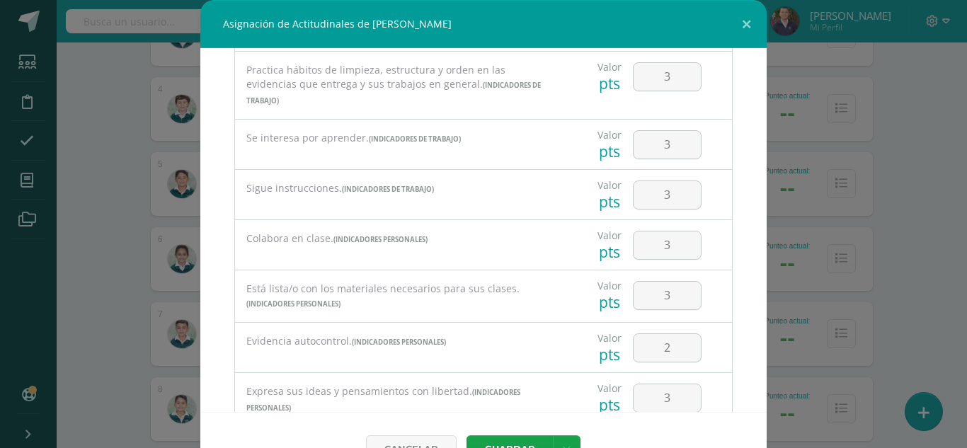
scroll to position [431, 0]
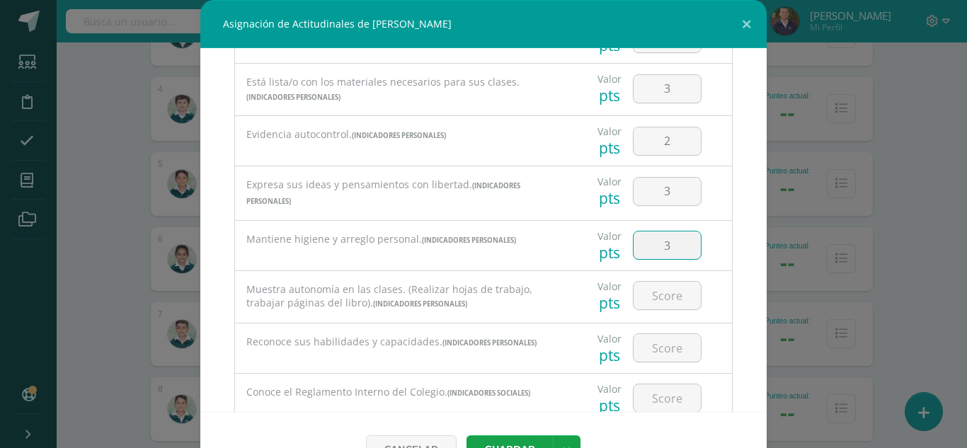
type input "3"
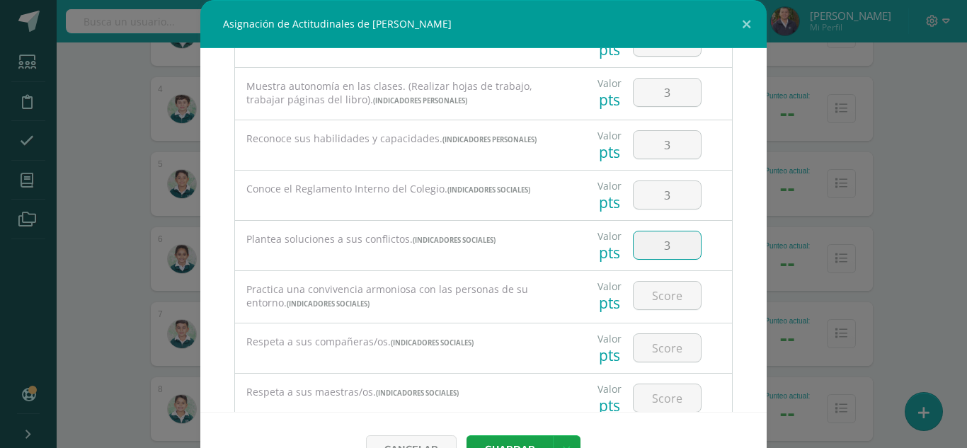
type input "3"
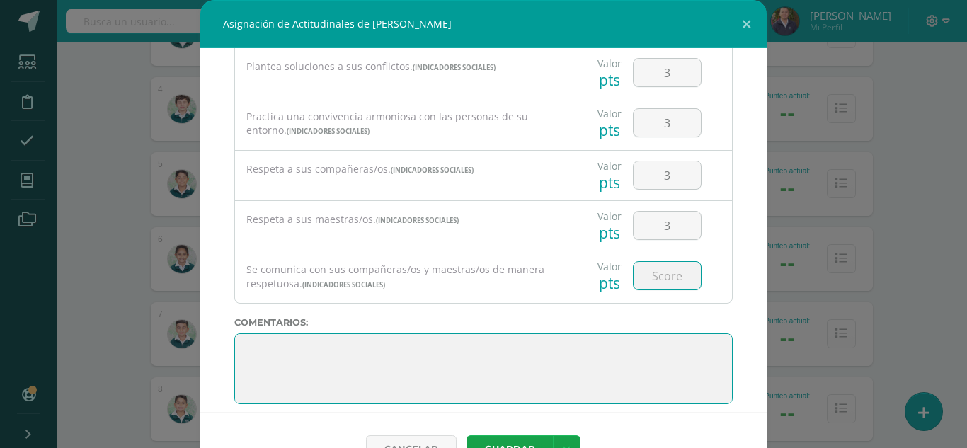
click at [326, 340] on textarea at bounding box center [483, 369] width 499 height 71
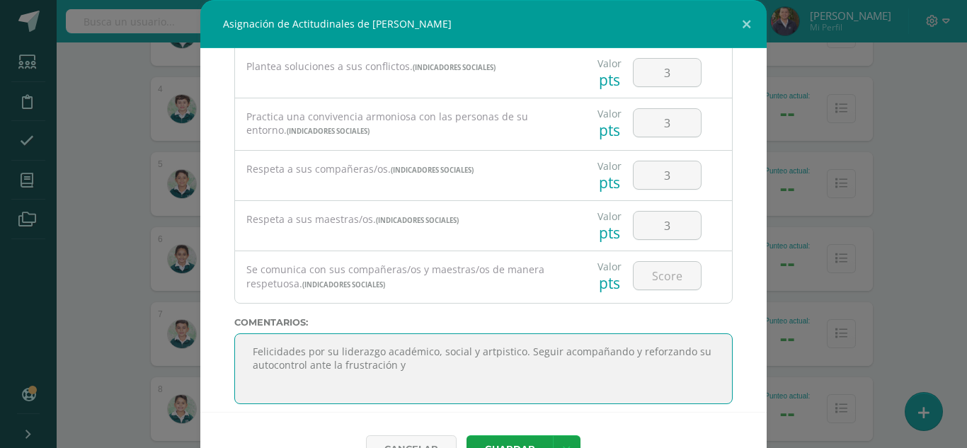
click at [373, 353] on textarea at bounding box center [483, 369] width 499 height 71
click at [609, 353] on textarea at bounding box center [483, 369] width 499 height 71
type textarea "Felicidades por su liderazgo académico, social y artístico. Seguir acompañando …"
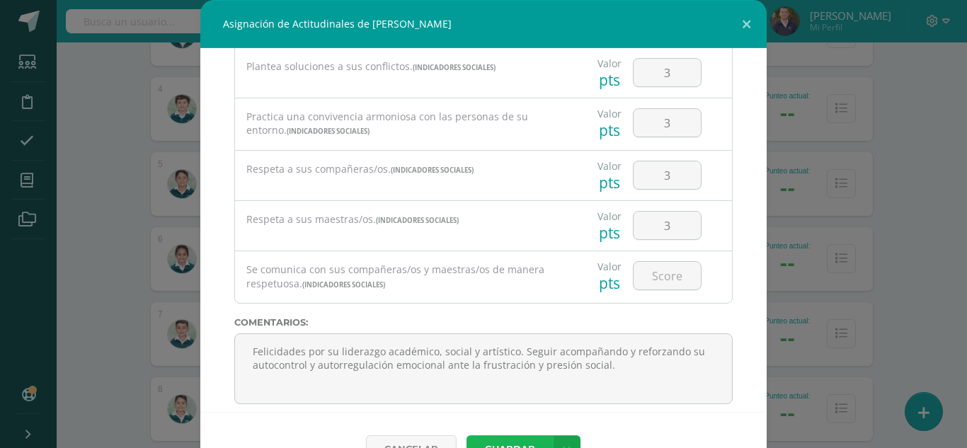
click at [511, 445] on button "Guardar" at bounding box center [510, 450] width 86 height 28
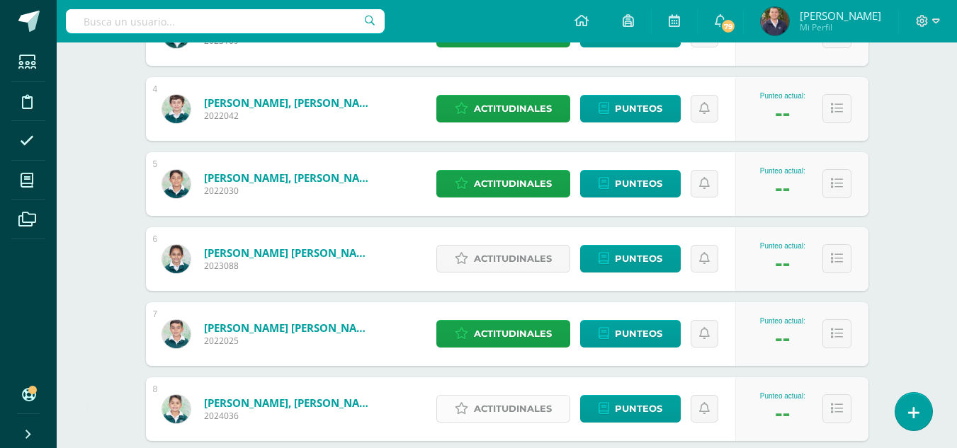
click at [520, 407] on span "Actitudinales" at bounding box center [513, 409] width 78 height 26
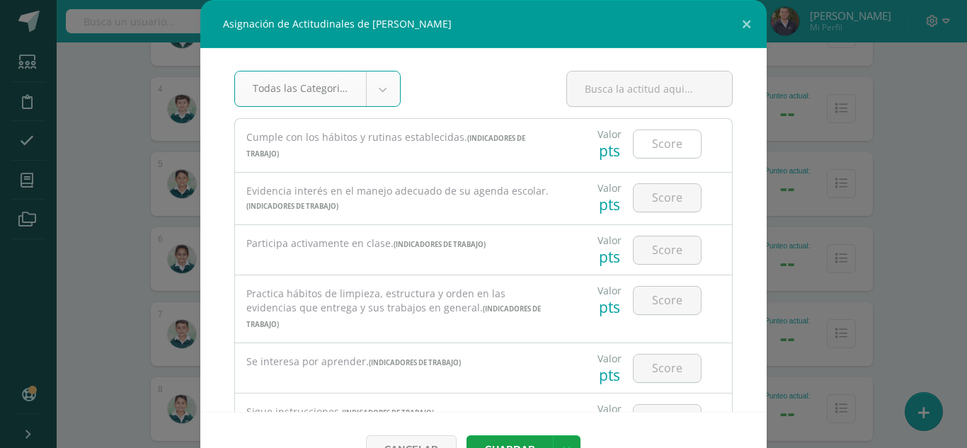
click at [639, 149] on input "number" at bounding box center [667, 144] width 67 height 28
type input "2"
type input "1"
type input "3"
type input "2"
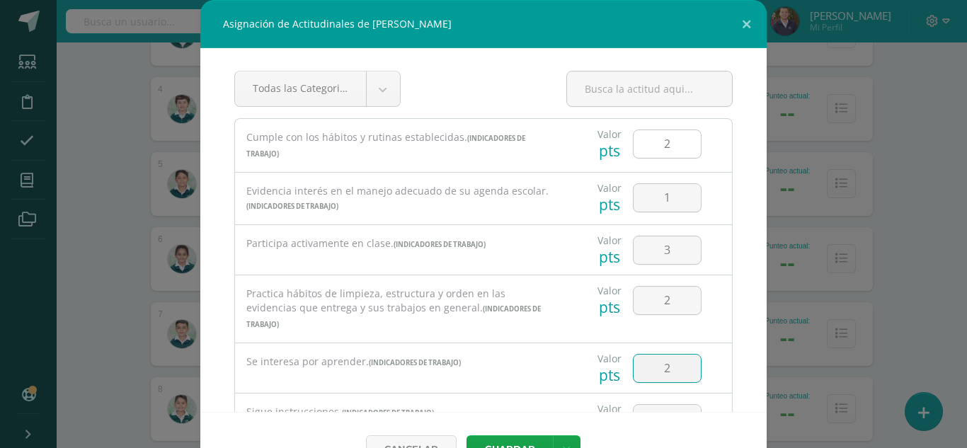
type input "2"
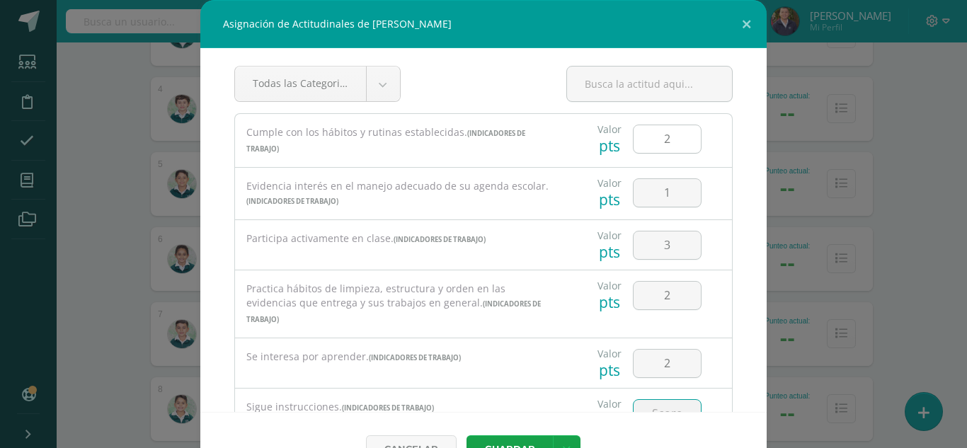
type input "3"
type input "2"
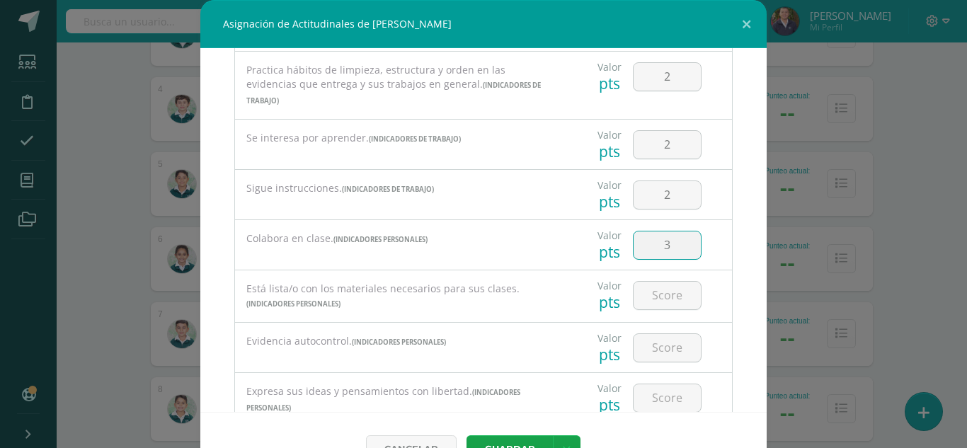
type input "3"
type input "2"
type input "3"
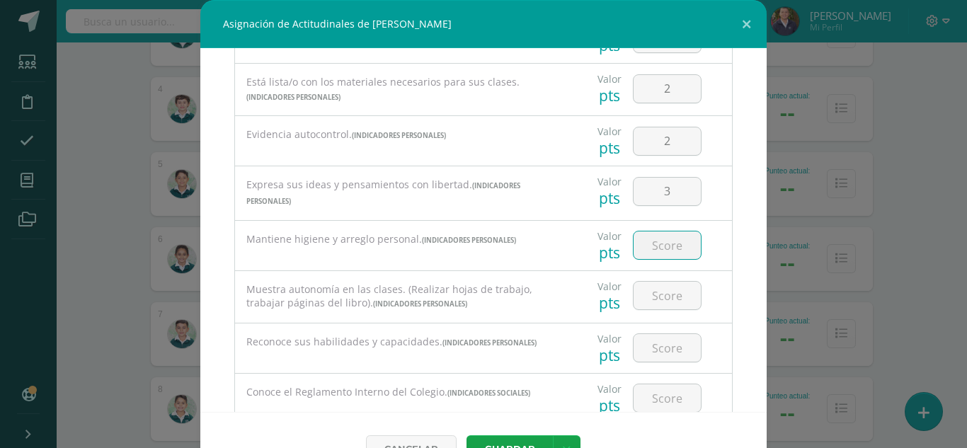
type input "2"
type input "1"
type input "2"
type input "3"
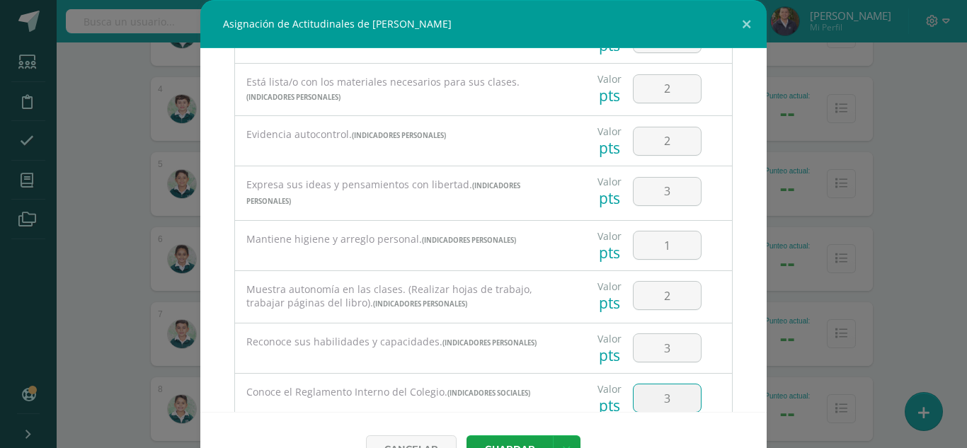
scroll to position [634, 0]
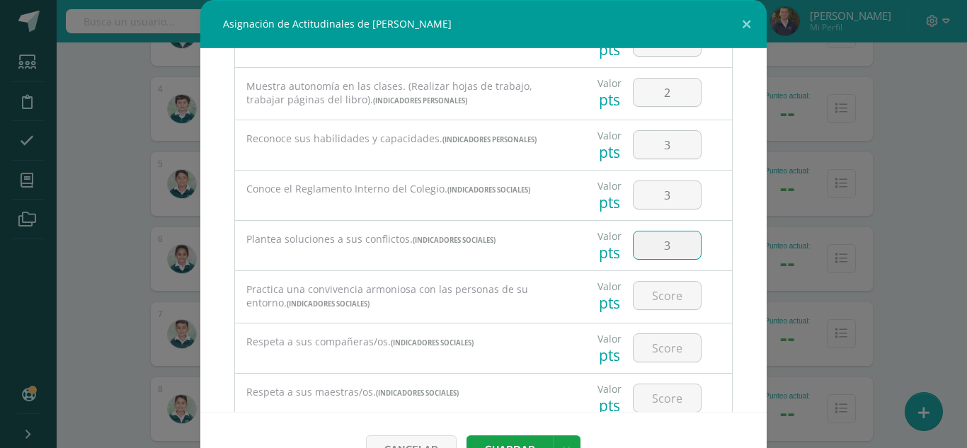
type input "3"
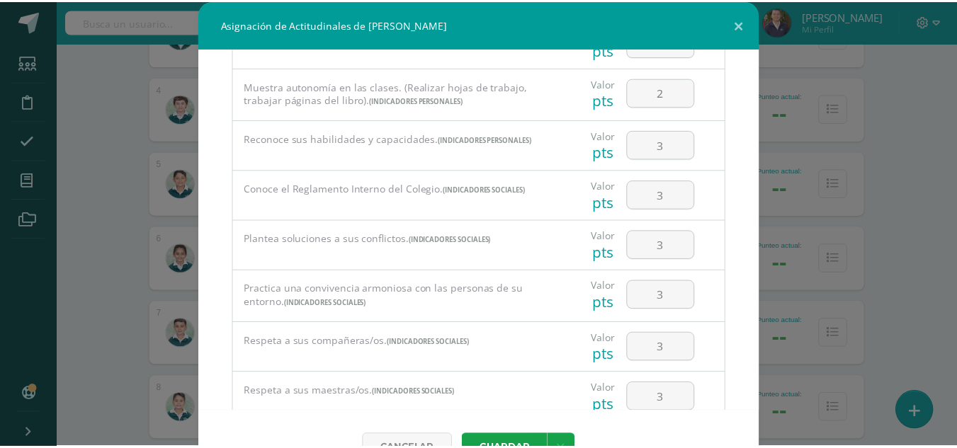
scroll to position [807, 0]
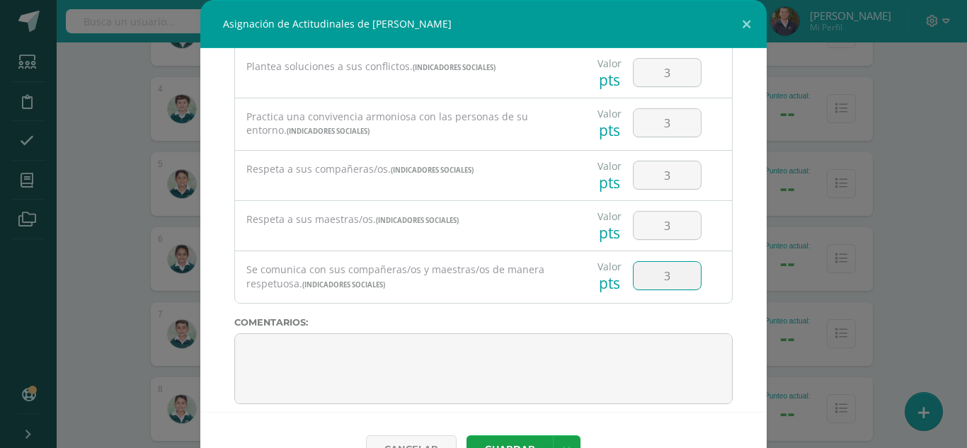
type input "3"
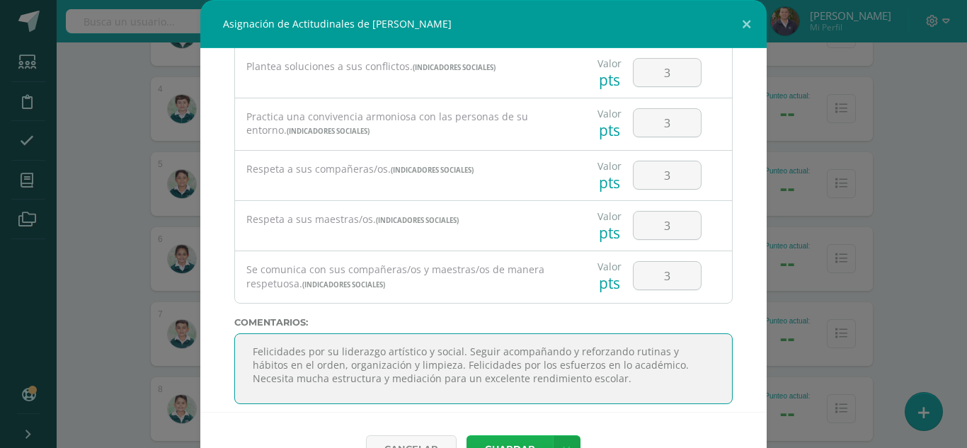
type textarea "Felicidades por su liderazgo artístico y social. Seguir acompañando y reforzand…"
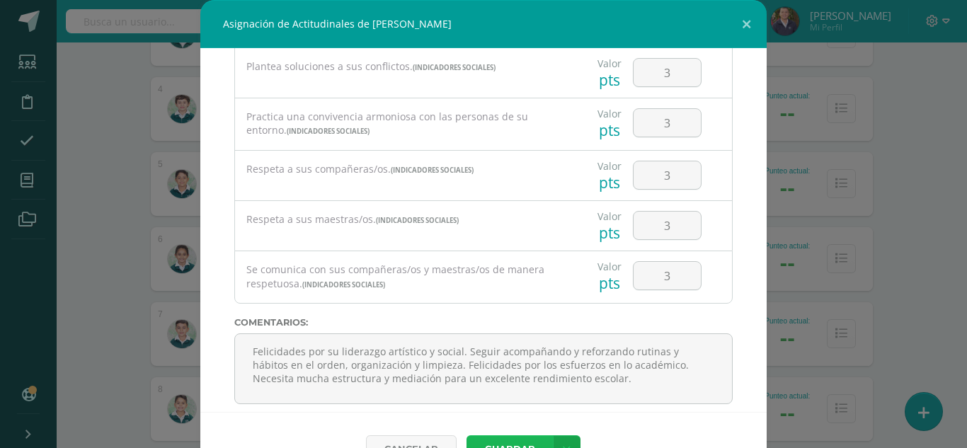
click at [518, 439] on button "Guardar" at bounding box center [510, 450] width 86 height 28
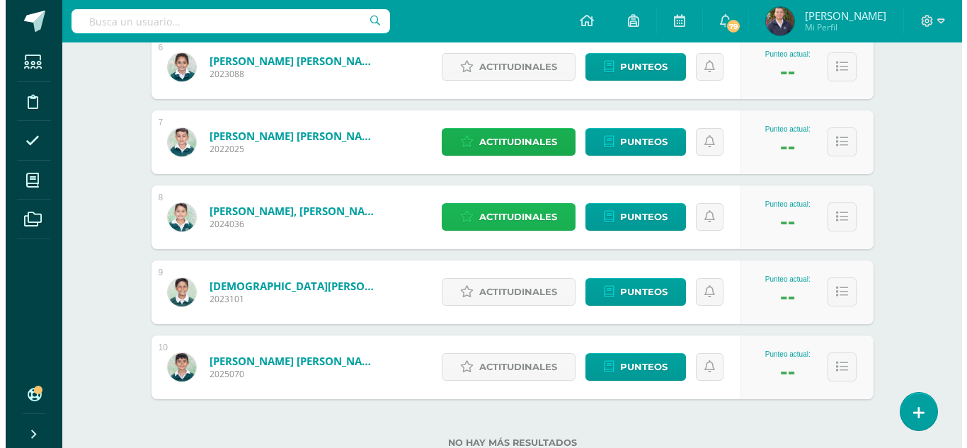
scroll to position [651, 0]
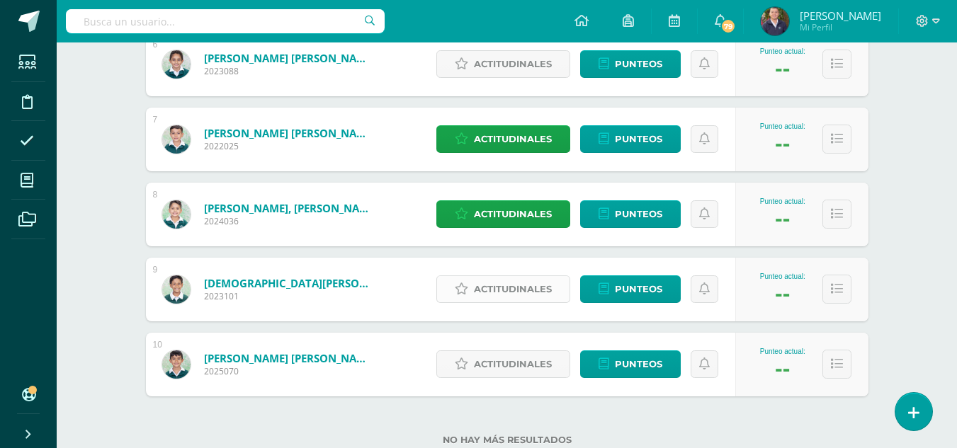
click at [519, 286] on span "Actitudinales" at bounding box center [513, 289] width 78 height 26
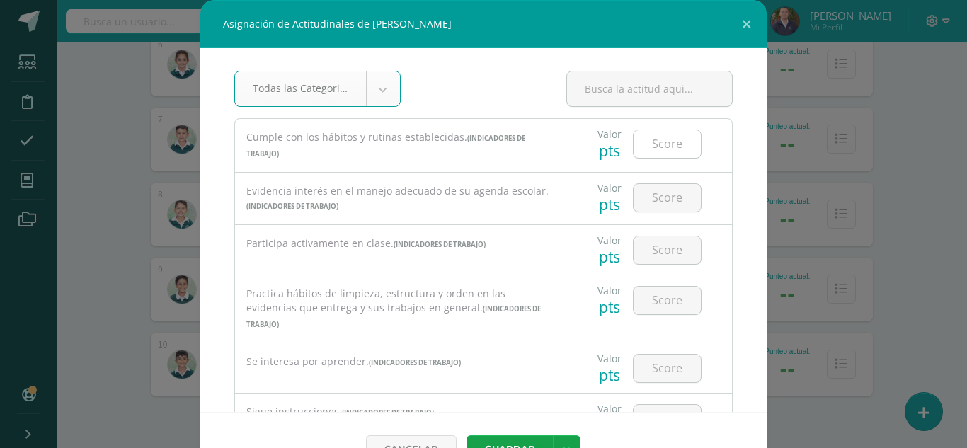
click at [647, 140] on input "number" at bounding box center [667, 144] width 67 height 28
type input "2"
type input "3"
type input "1"
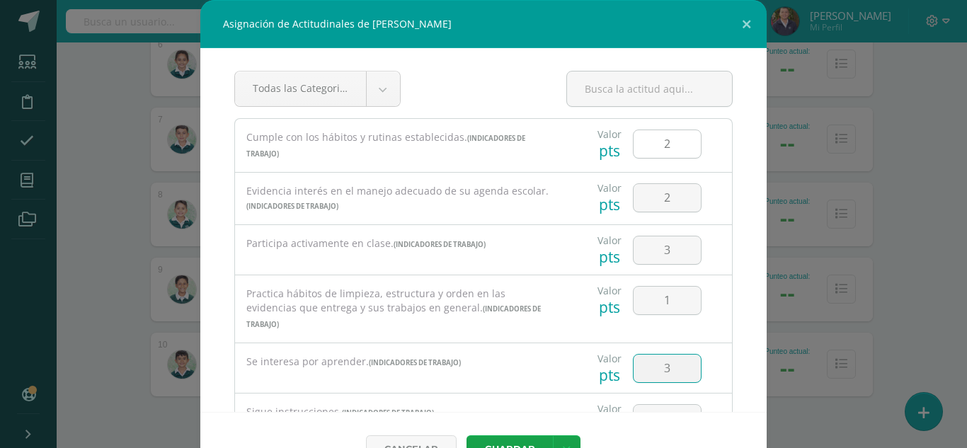
type input "3"
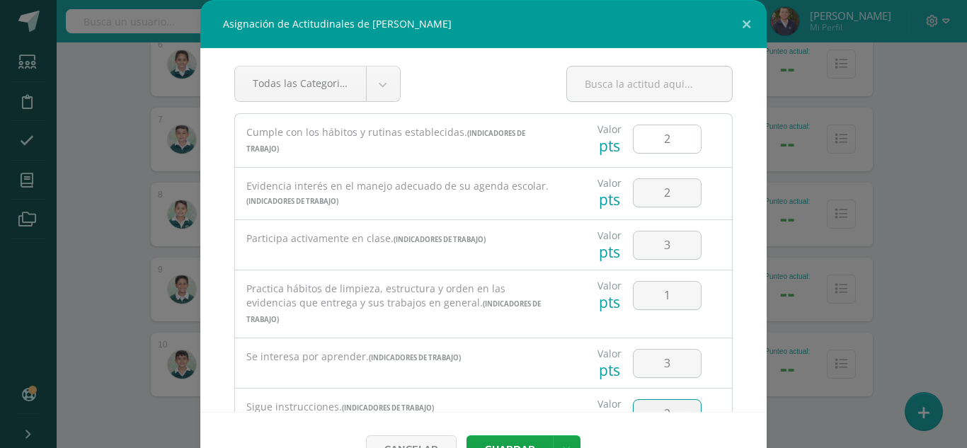
type input "2"
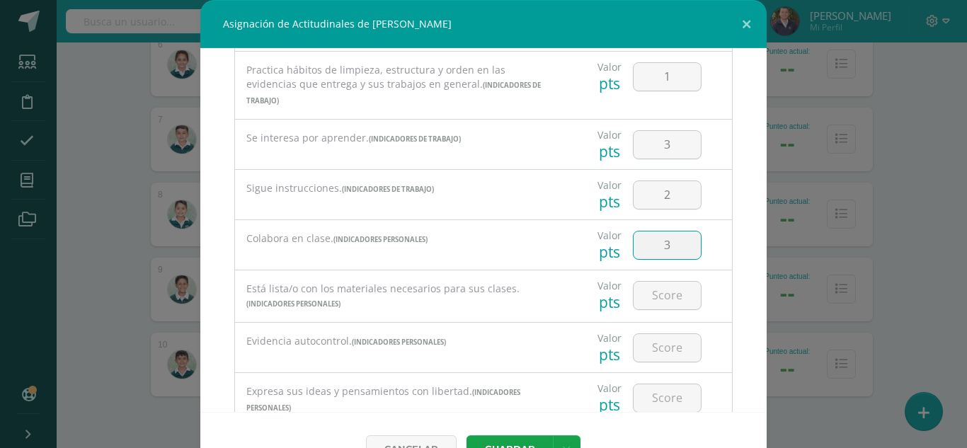
type input "3"
type input "2"
type input "1"
type input "3"
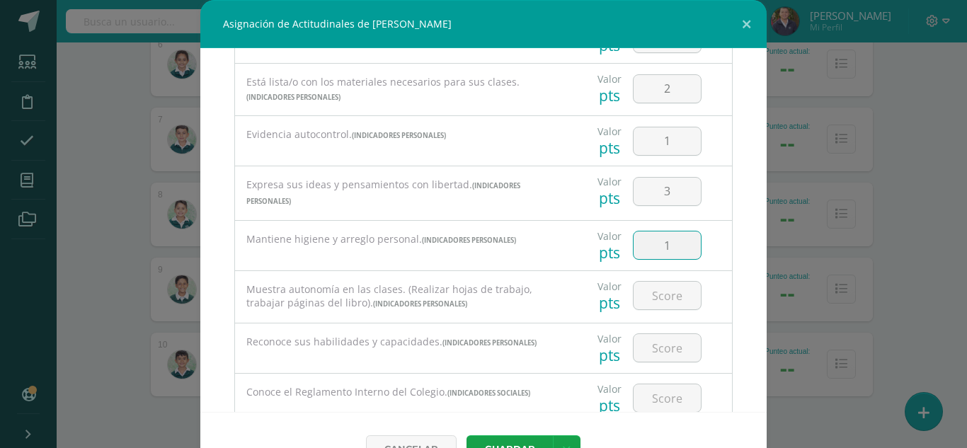
type input "1"
type input "3"
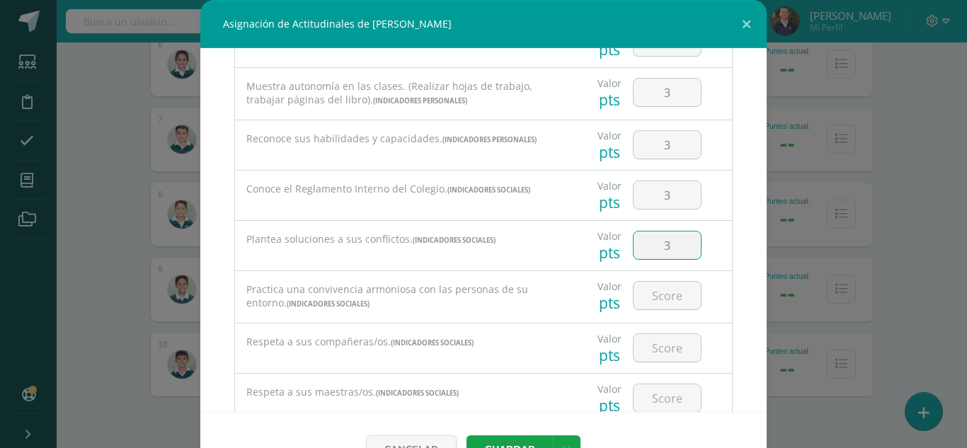
type input "3"
click at [662, 284] on input "3" at bounding box center [667, 296] width 67 height 28
type input "2"
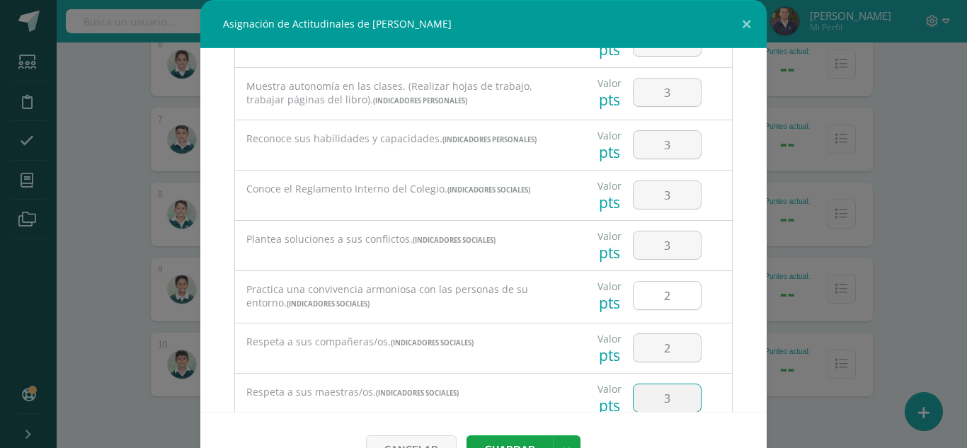
type input "3"
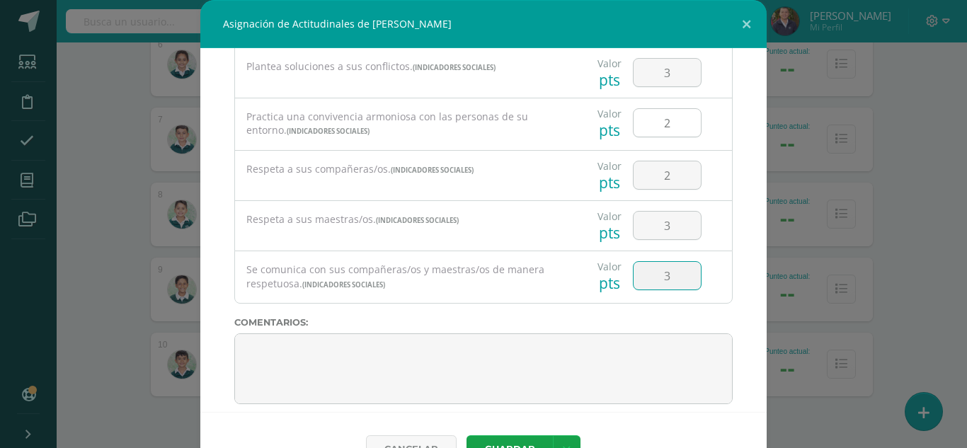
type input "3"
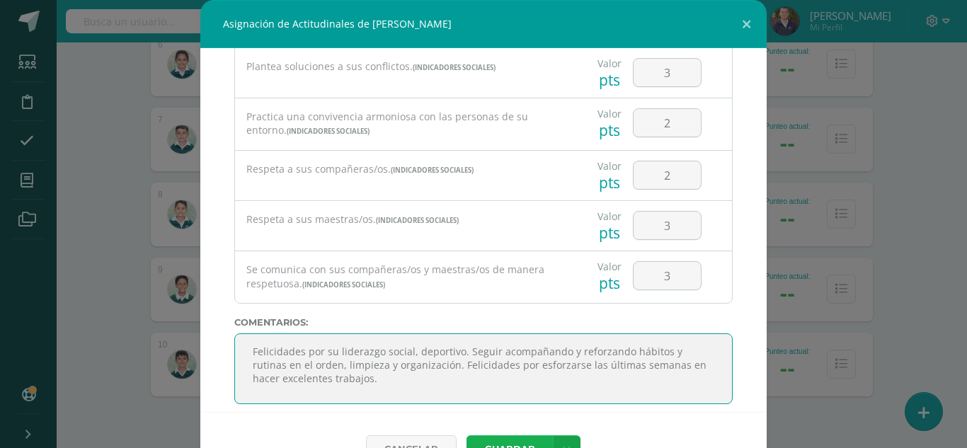
type textarea "Felicidades por su liderazgo social, deportivo. Seguir acompañando y reforzando…"
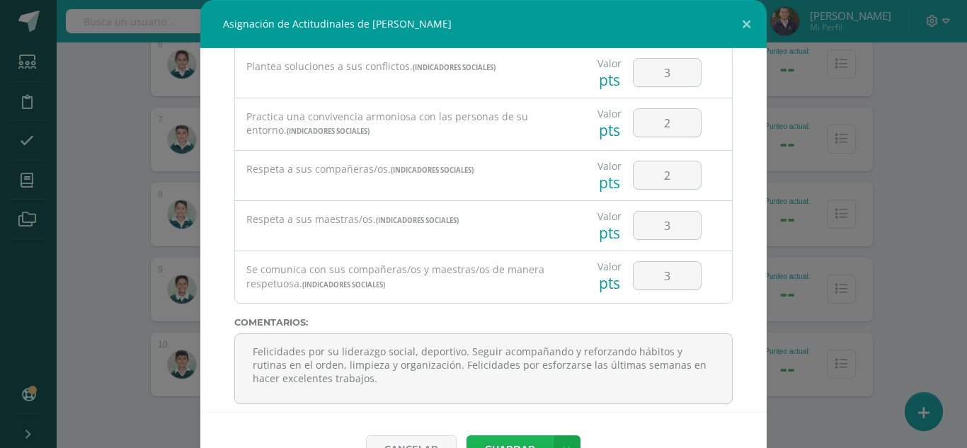
click at [522, 441] on button "Guardar" at bounding box center [510, 450] width 86 height 28
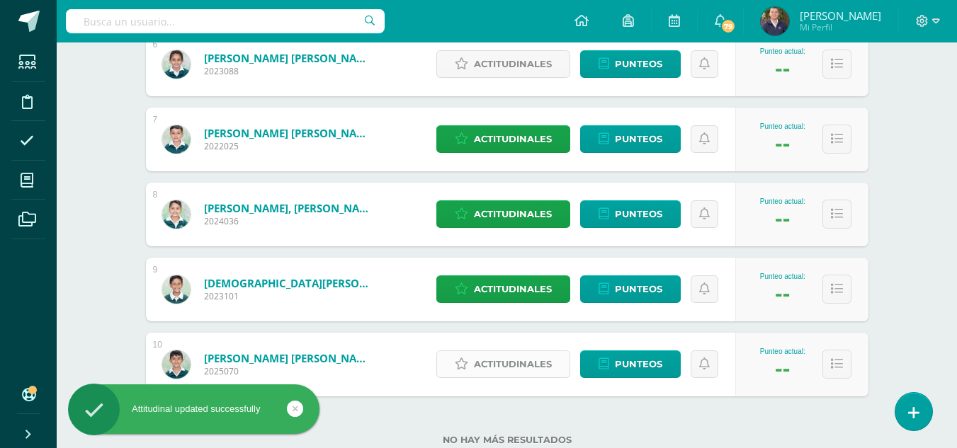
click at [516, 365] on span "Actitudinales" at bounding box center [513, 364] width 78 height 26
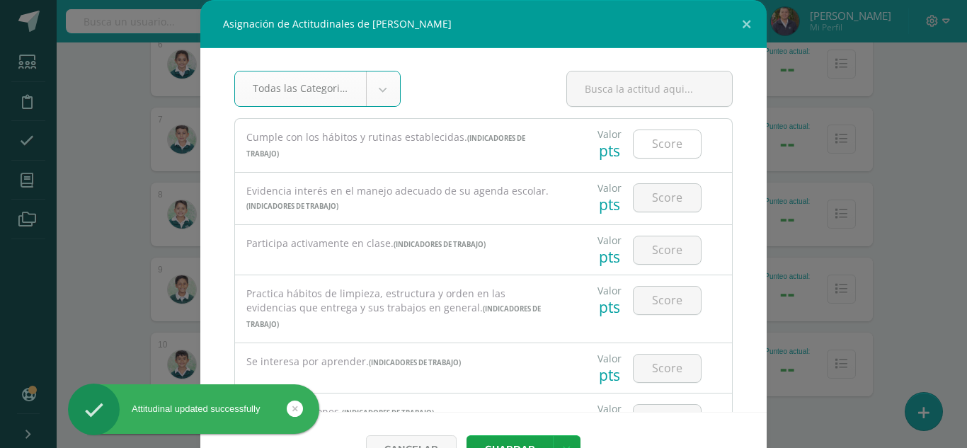
click at [634, 152] on input "number" at bounding box center [667, 144] width 67 height 28
type input "1"
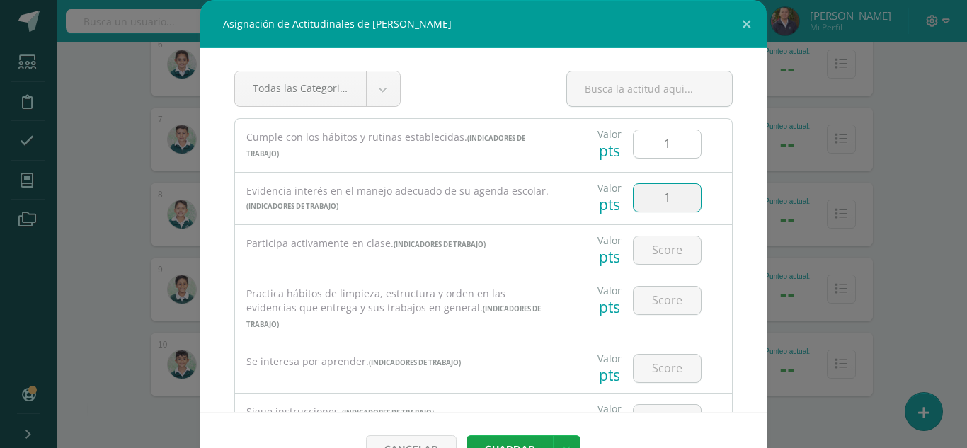
type input "1"
type input "2"
type input "1"
type input "2"
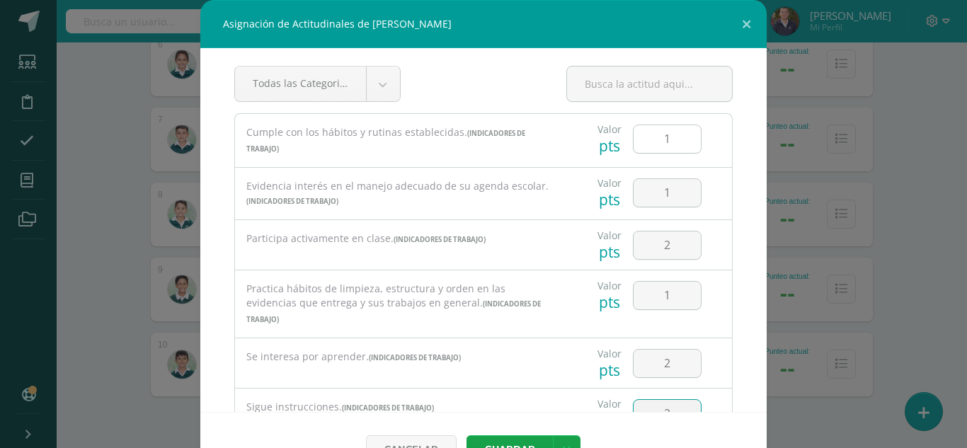
type input "2"
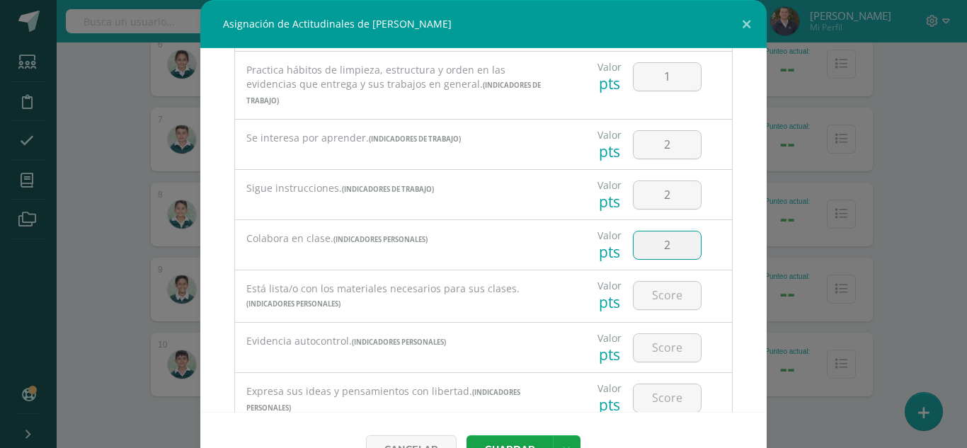
type input "2"
type input "3"
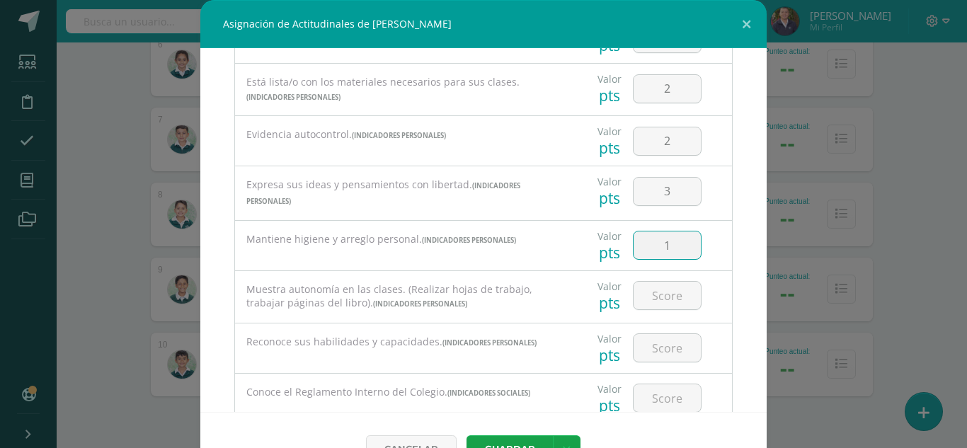
type input "1"
type input "2"
type input "3"
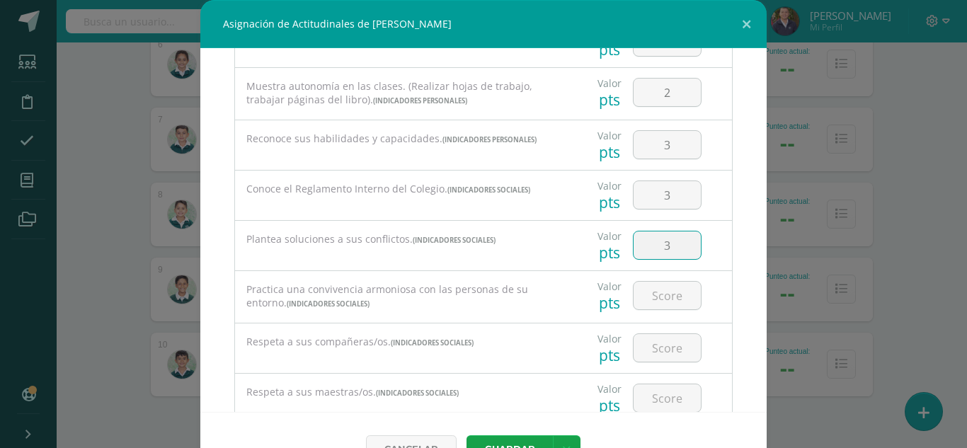
type input "3"
type input "2"
type input "3"
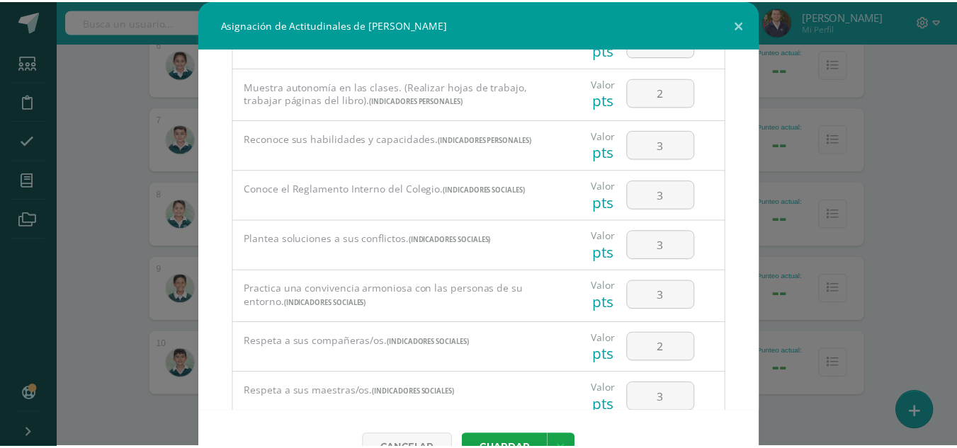
scroll to position [807, 0]
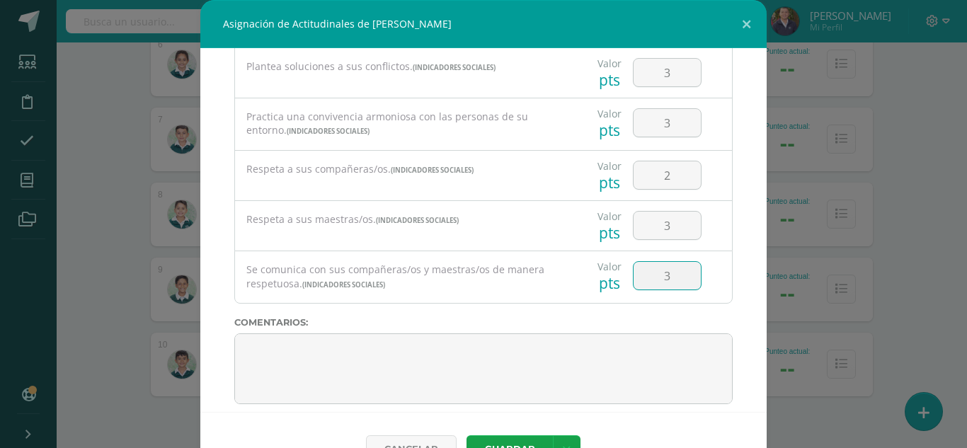
type input "3"
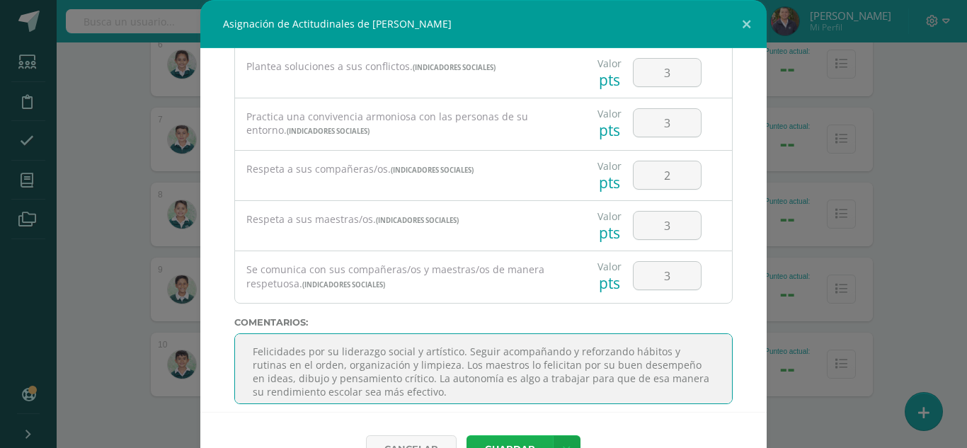
type textarea "Felicidades por su liderazgo social y artístico. Seguir acompañando y reforzand…"
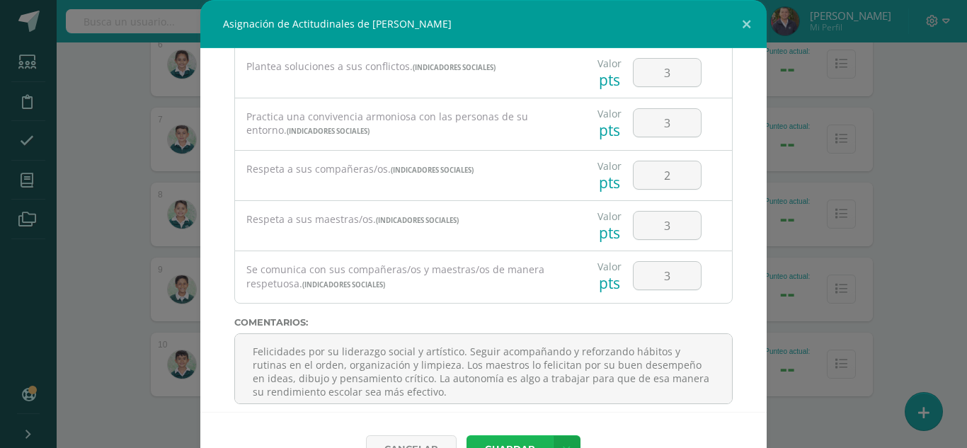
click at [524, 438] on button "Guardar" at bounding box center [510, 450] width 86 height 28
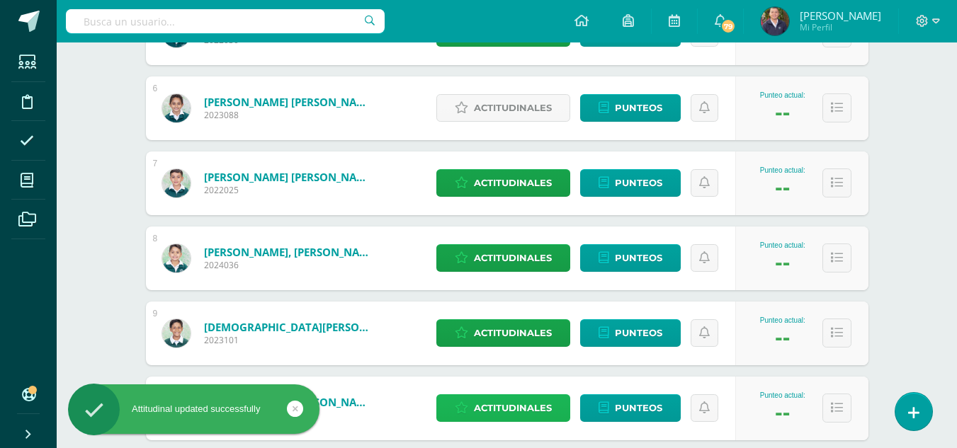
scroll to position [563, 0]
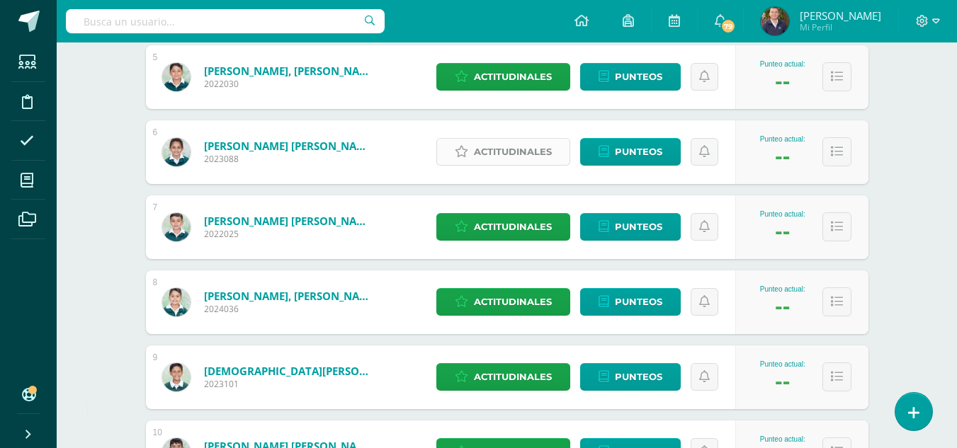
click at [496, 154] on span "Actitudinales" at bounding box center [513, 152] width 78 height 26
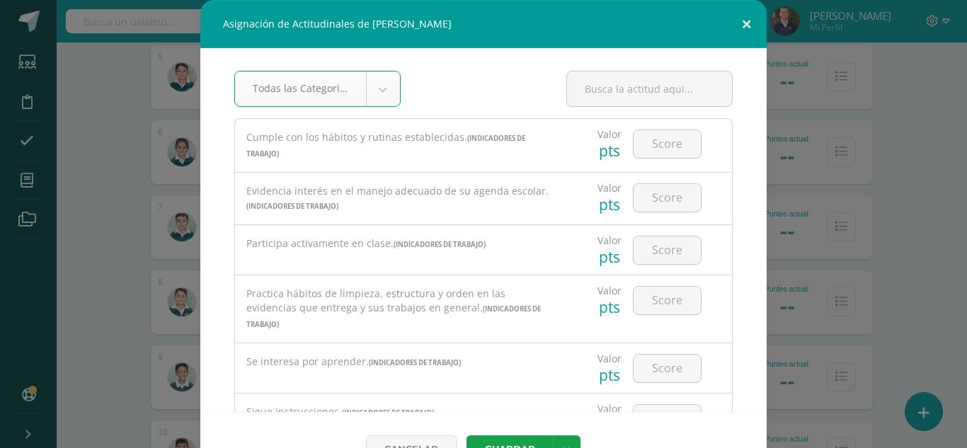
click at [741, 23] on button at bounding box center [747, 24] width 40 height 48
